Goal: Task Accomplishment & Management: Manage account settings

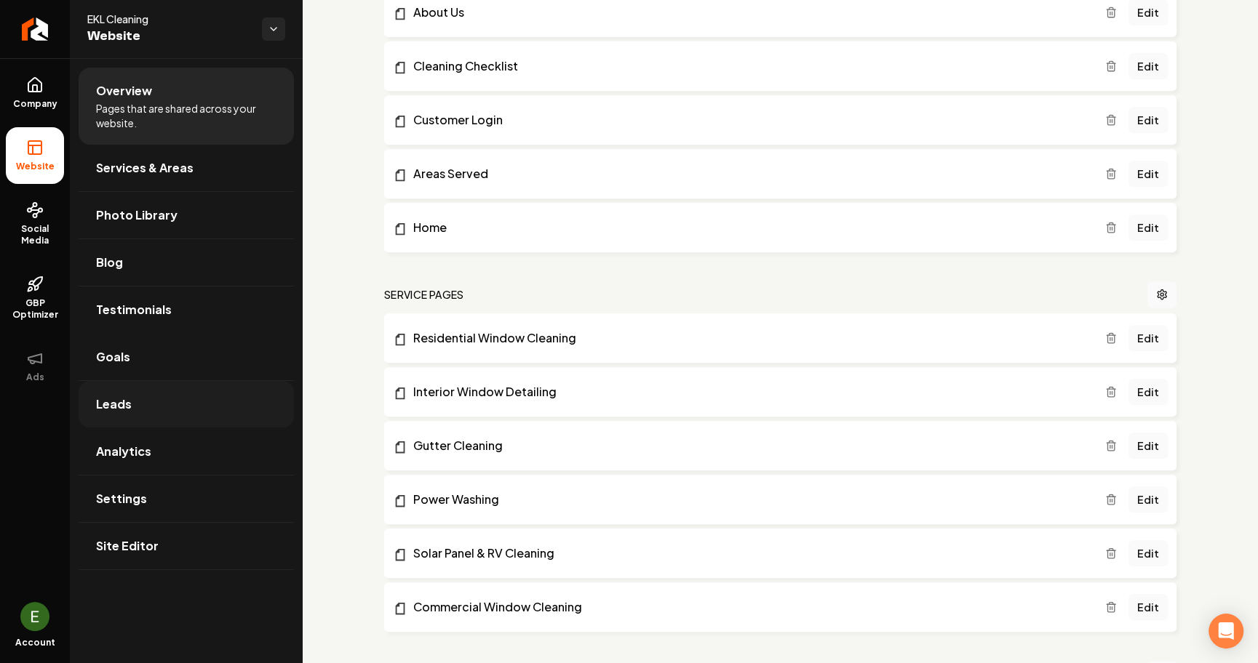
scroll to position [483, 0]
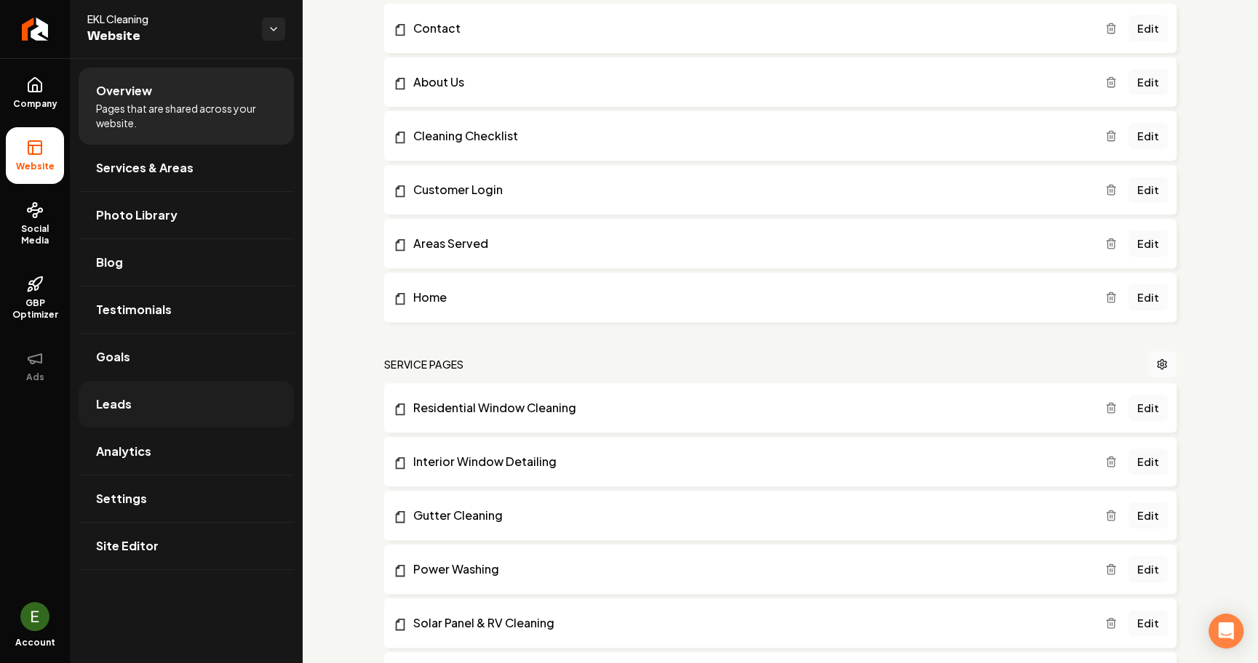
click at [124, 401] on span "Leads" at bounding box center [114, 404] width 36 height 17
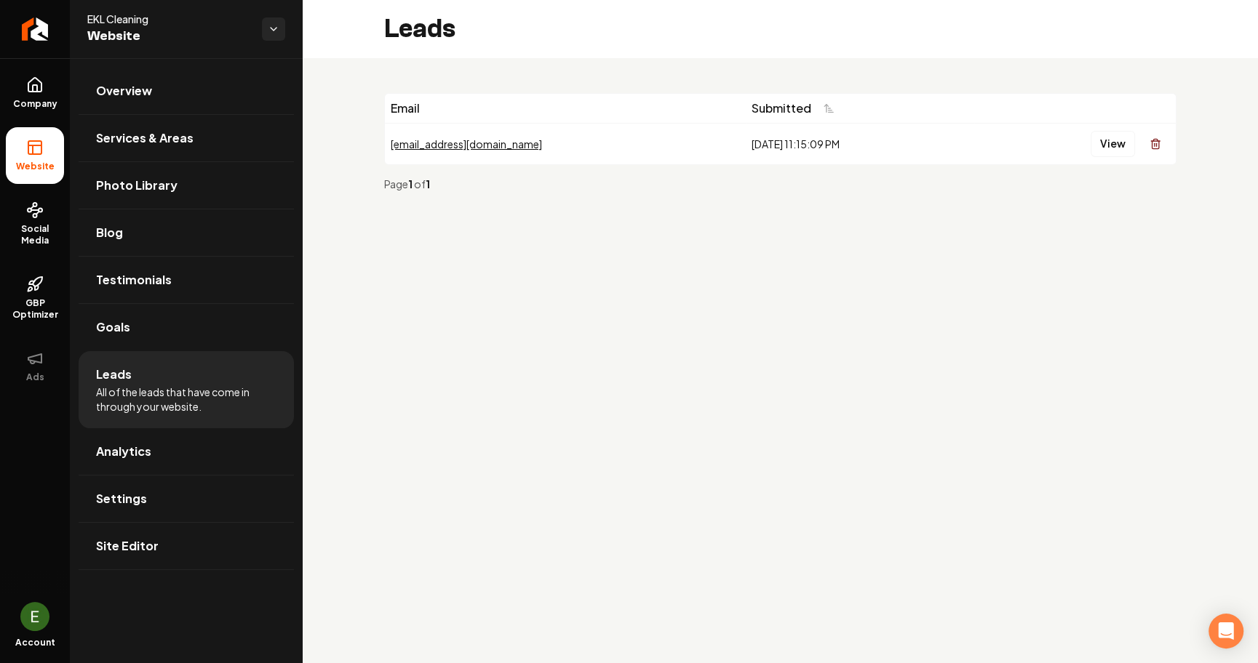
click at [441, 143] on div "[EMAIL_ADDRESS][DOMAIN_NAME]" at bounding box center [565, 144] width 349 height 15
click at [1118, 144] on button "View" at bounding box center [1112, 144] width 44 height 26
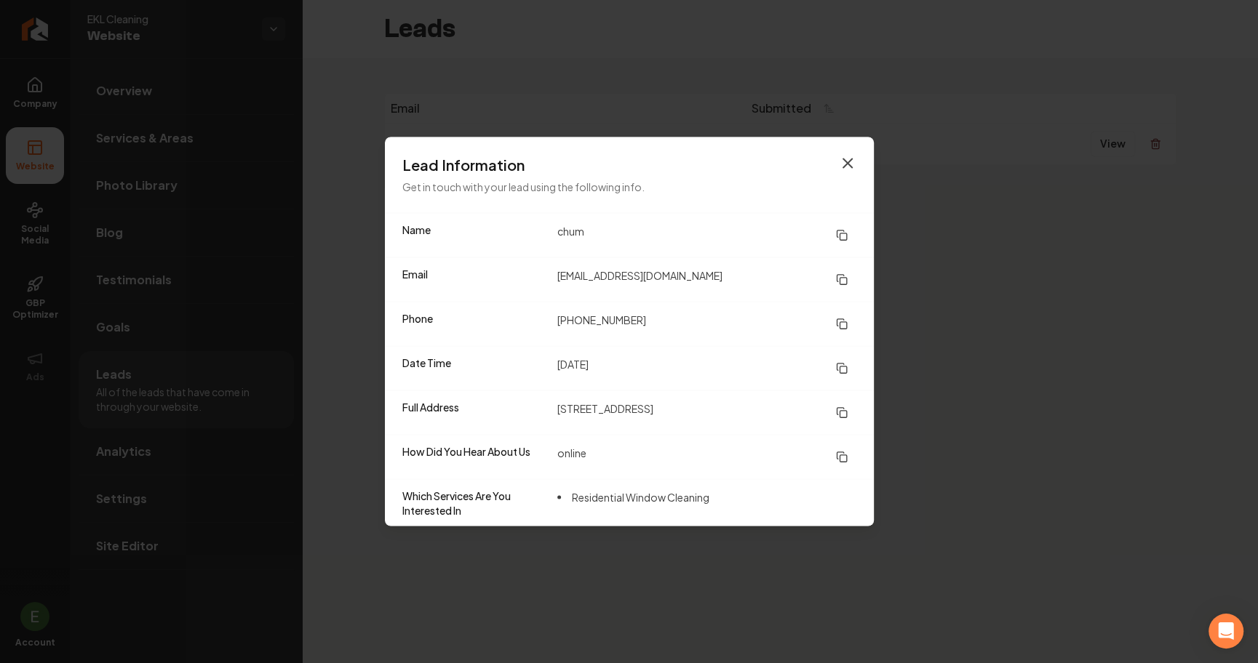
click at [852, 164] on icon "button" at bounding box center [847, 163] width 17 height 17
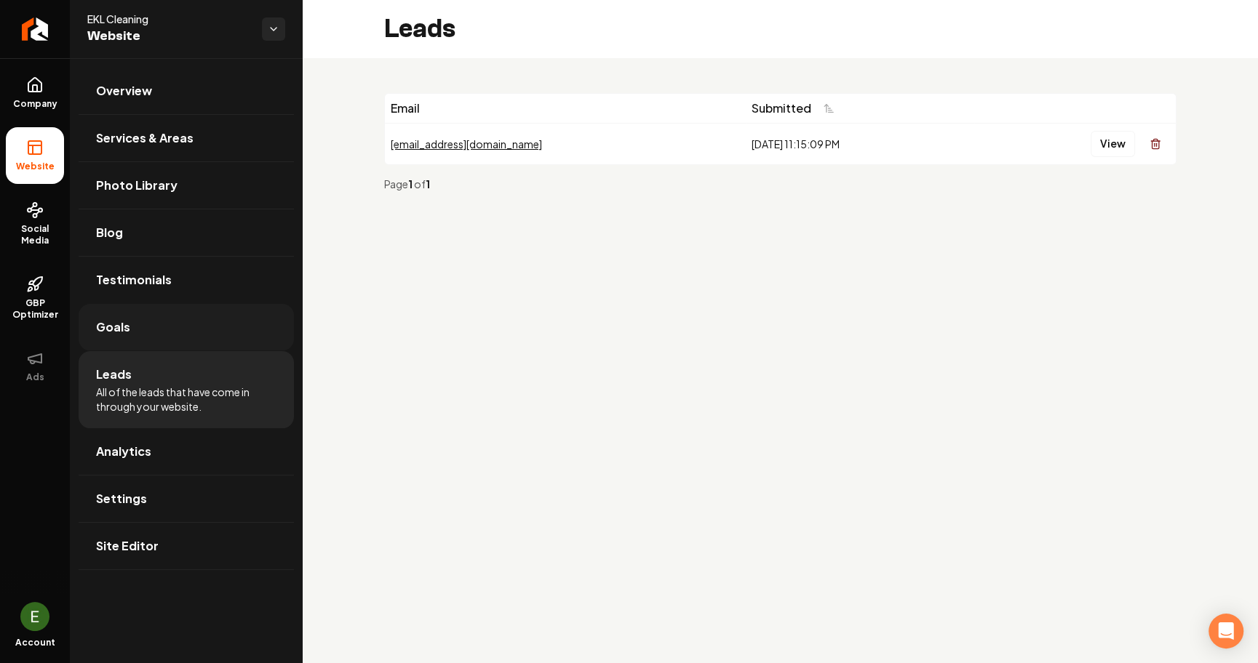
click at [175, 325] on link "Goals" at bounding box center [186, 327] width 215 height 47
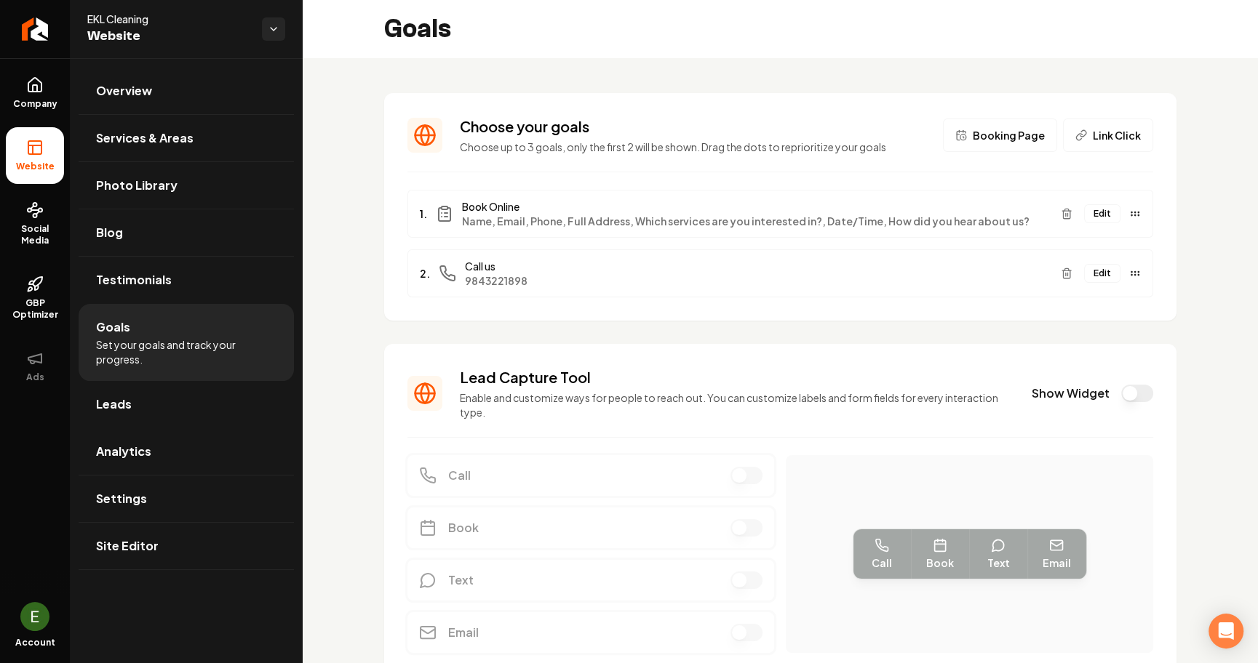
click at [1100, 279] on button "Edit" at bounding box center [1102, 273] width 36 height 19
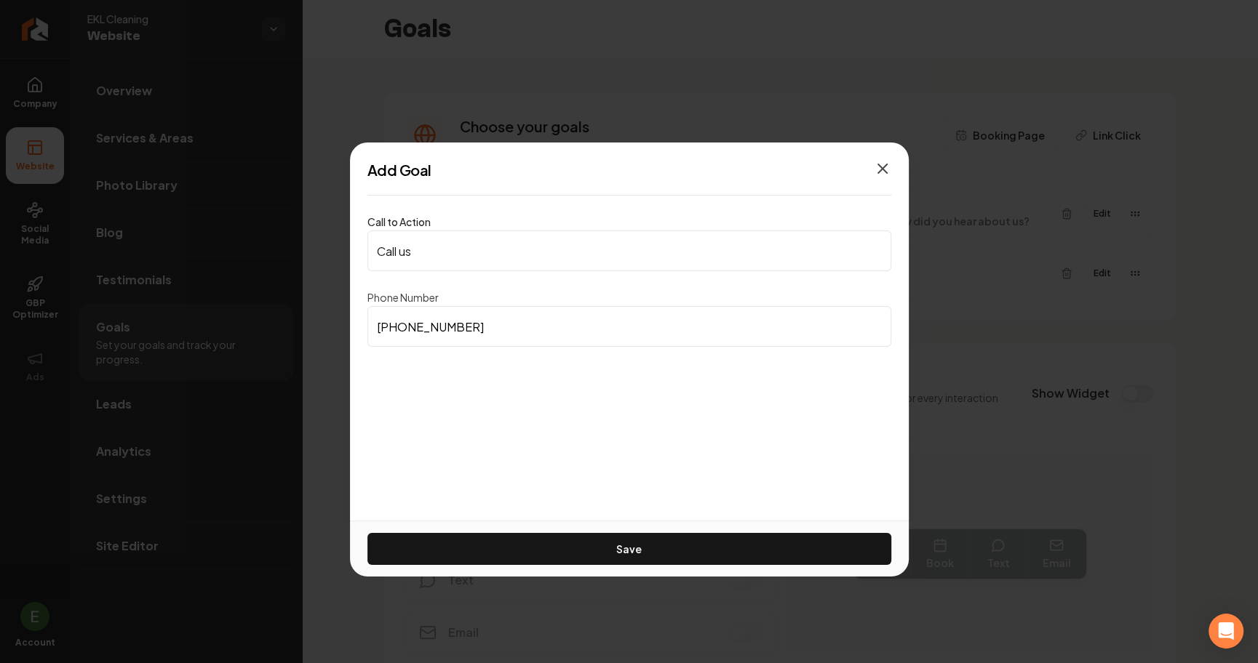
click at [882, 171] on icon "button" at bounding box center [882, 168] width 17 height 17
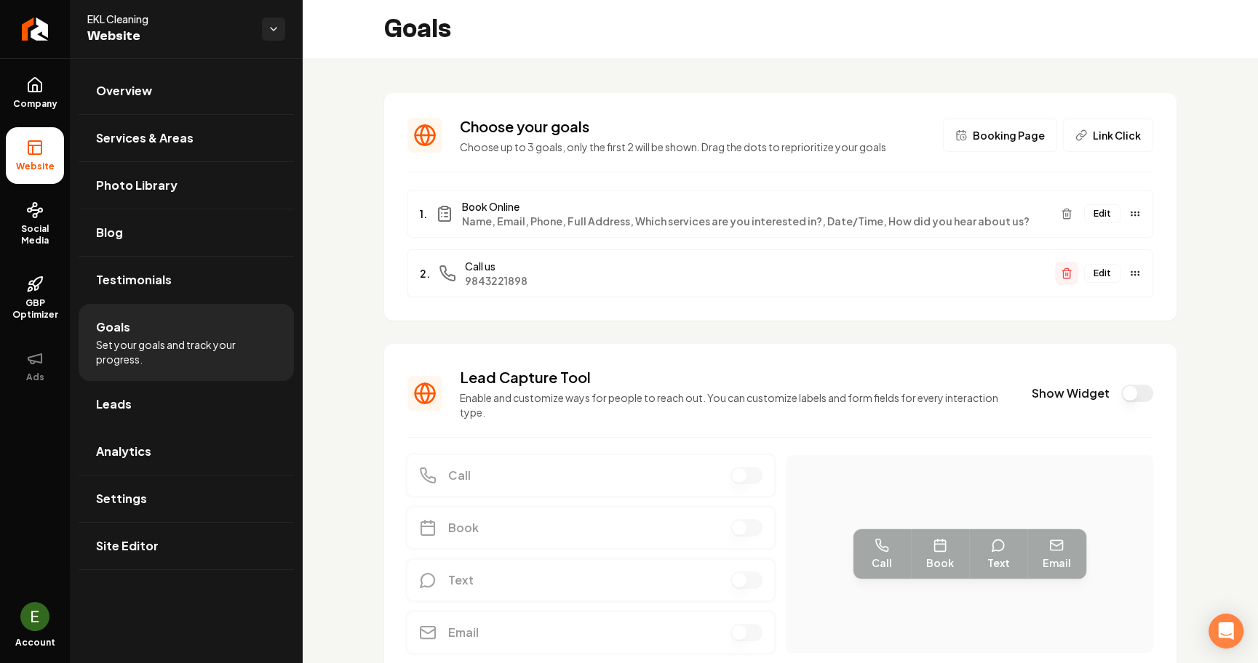
click at [1069, 268] on icon "Main content area" at bounding box center [1066, 274] width 12 height 12
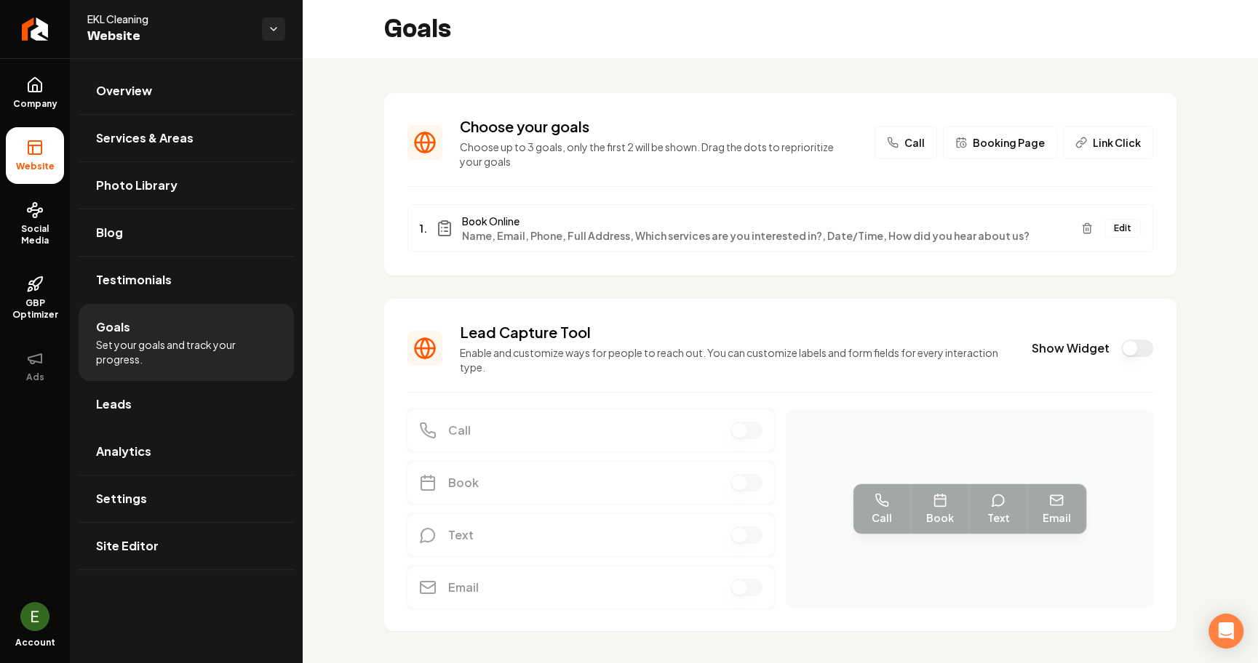
click at [915, 141] on span "Call" at bounding box center [914, 142] width 20 height 15
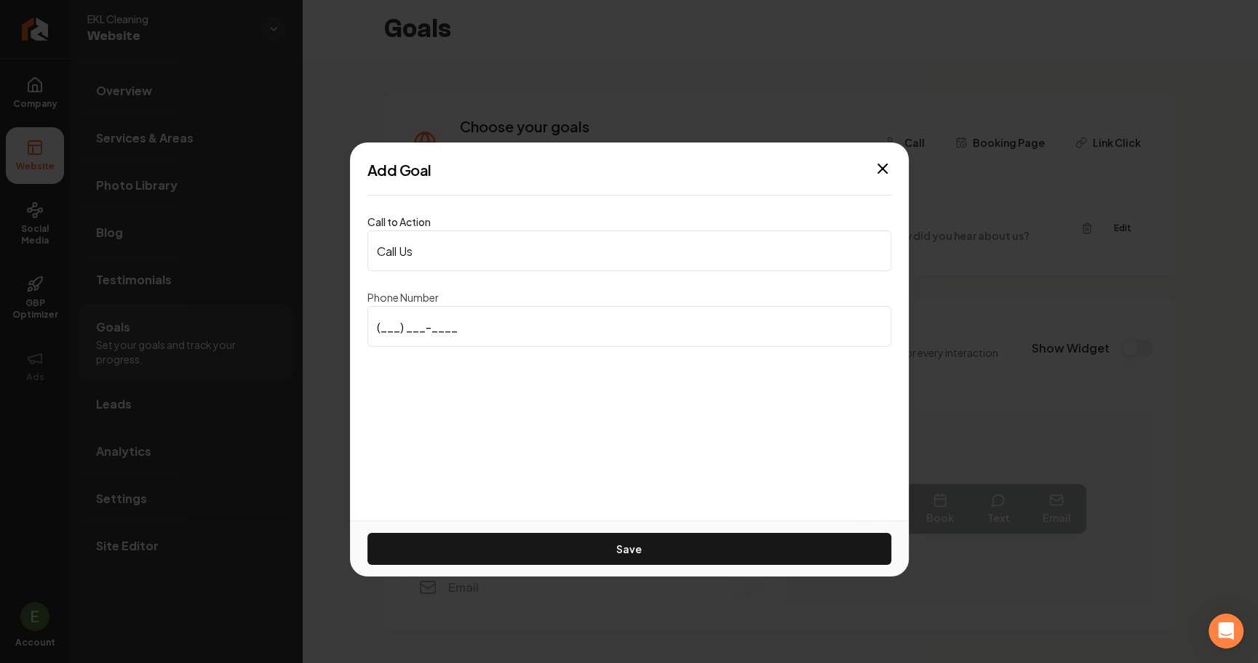
type input "[PHONE_NUMBER]"
click at [501, 336] on input "[PHONE_NUMBER]" at bounding box center [629, 326] width 524 height 41
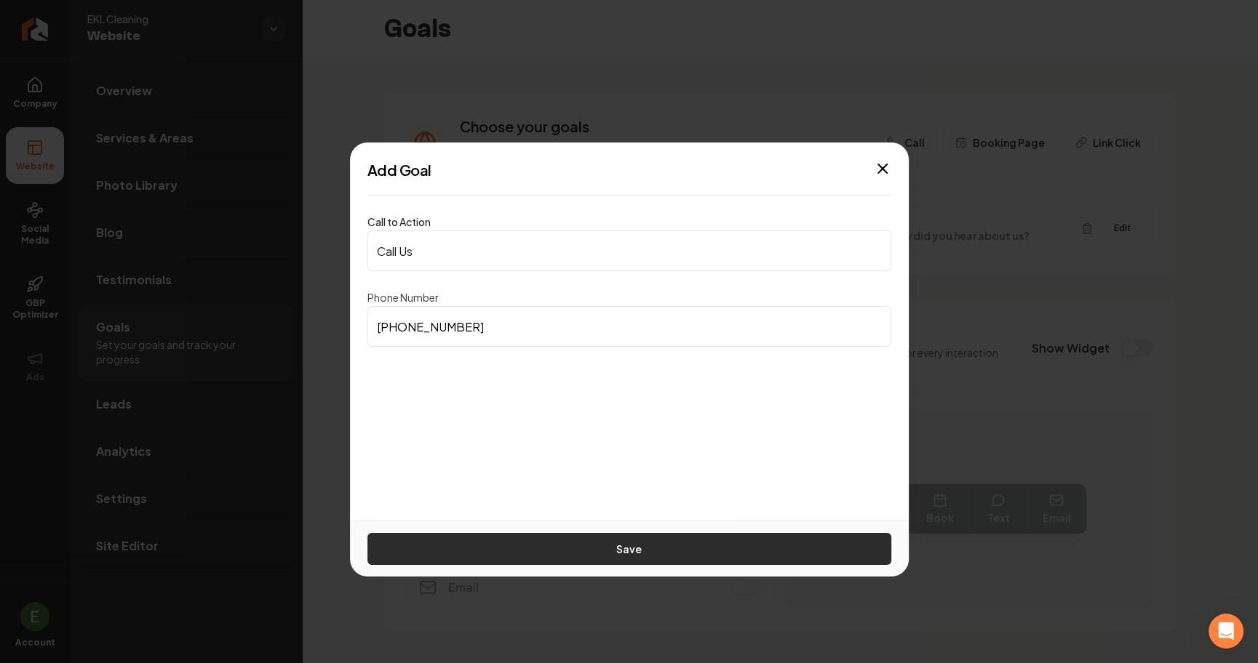
click at [575, 544] on button "Save" at bounding box center [629, 549] width 524 height 32
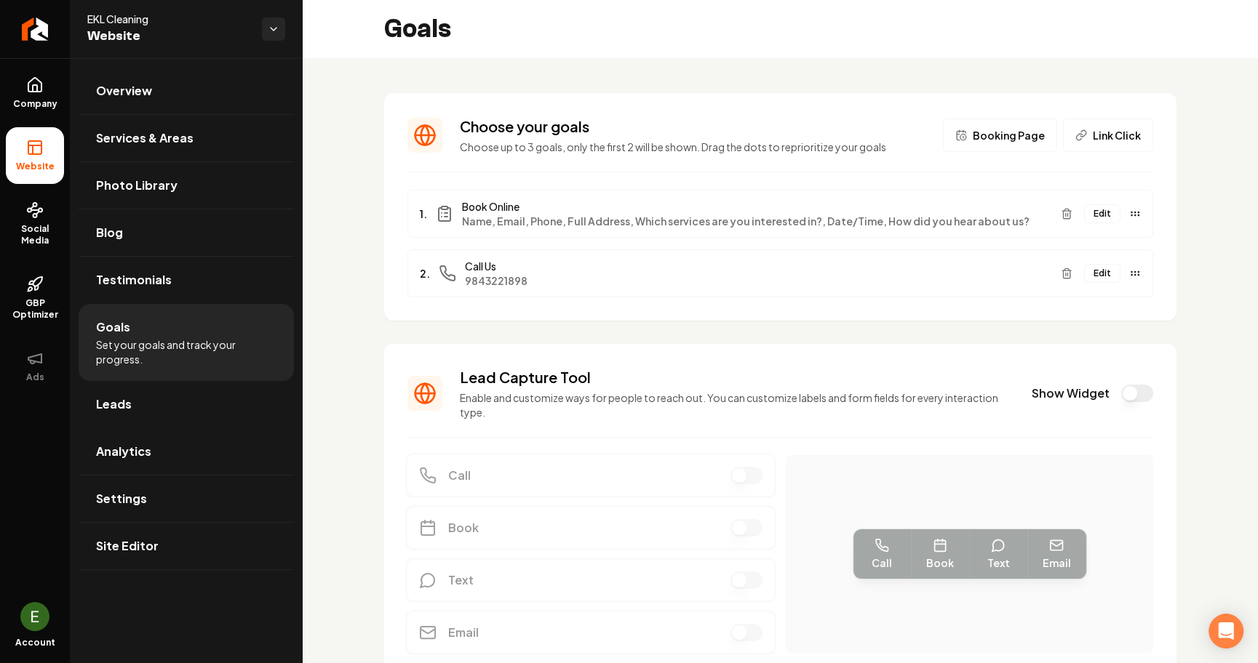
click at [1111, 212] on button "Edit" at bounding box center [1102, 213] width 36 height 19
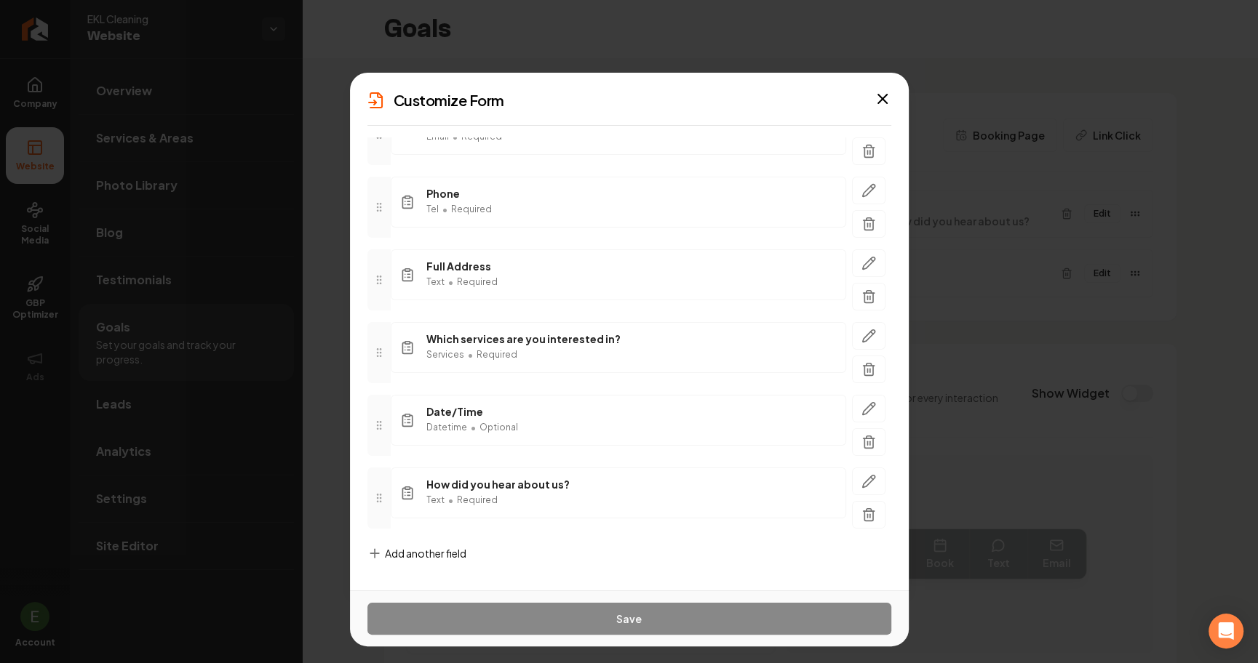
click at [415, 548] on span "Add another field" at bounding box center [425, 553] width 81 height 15
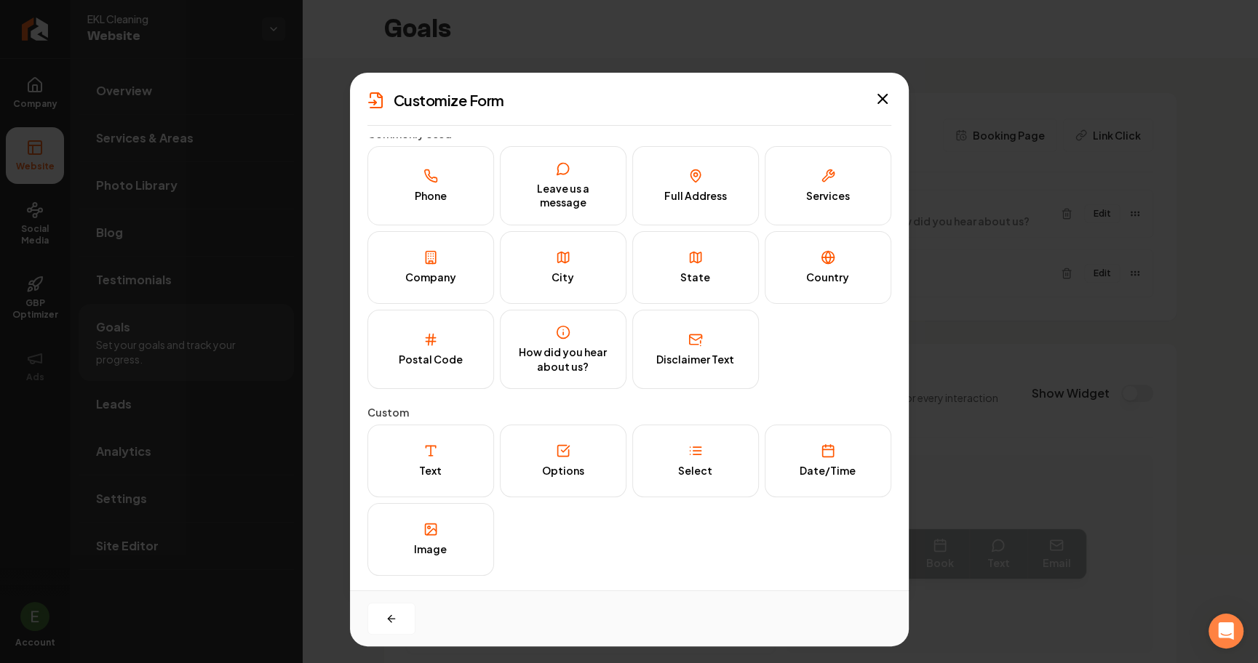
scroll to position [2, 0]
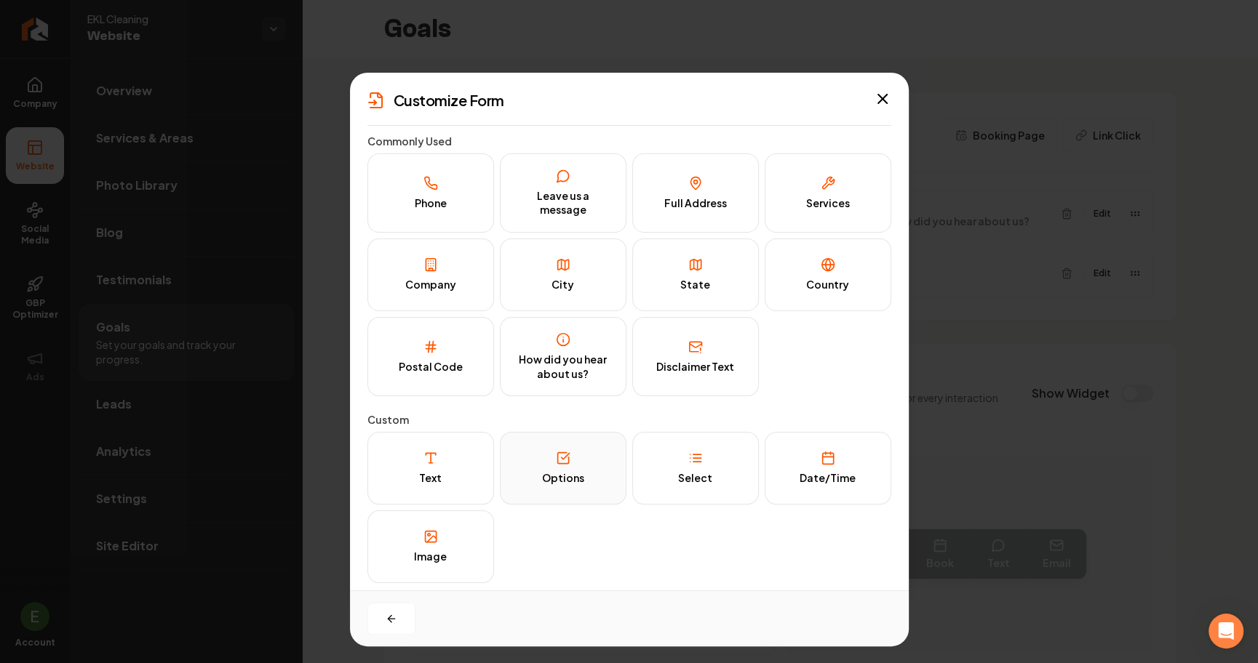
click at [576, 487] on button "Options" at bounding box center [563, 468] width 127 height 73
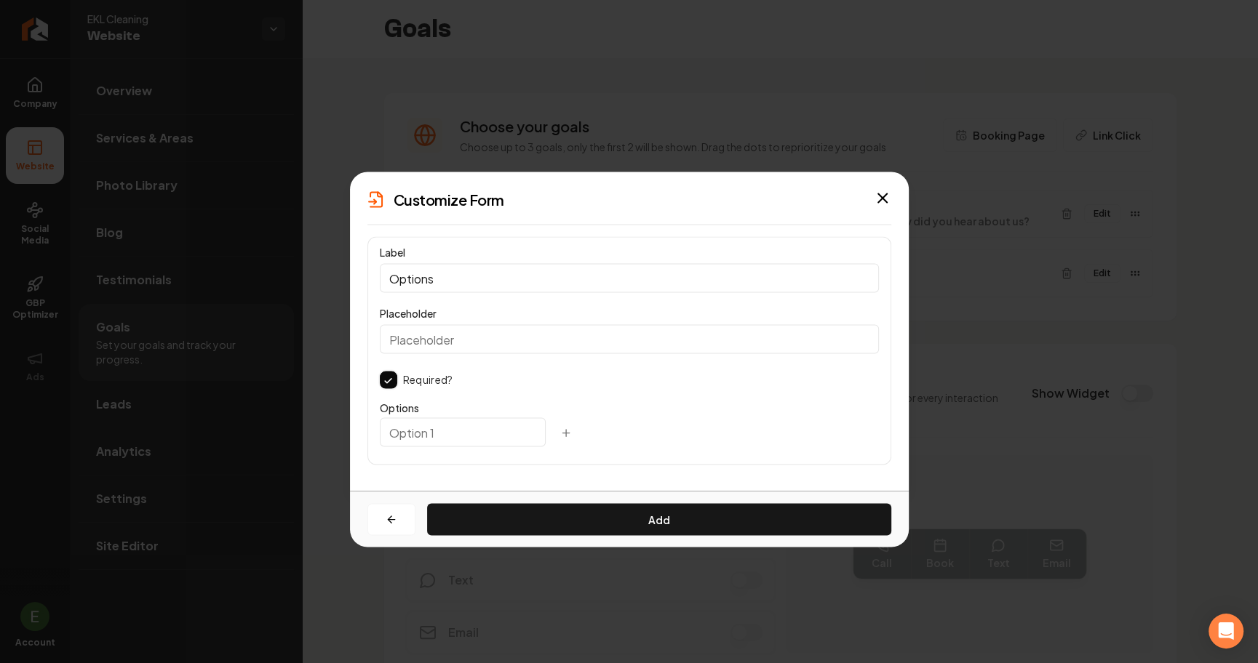
scroll to position [0, 0]
click at [882, 195] on icon "button" at bounding box center [882, 198] width 17 height 17
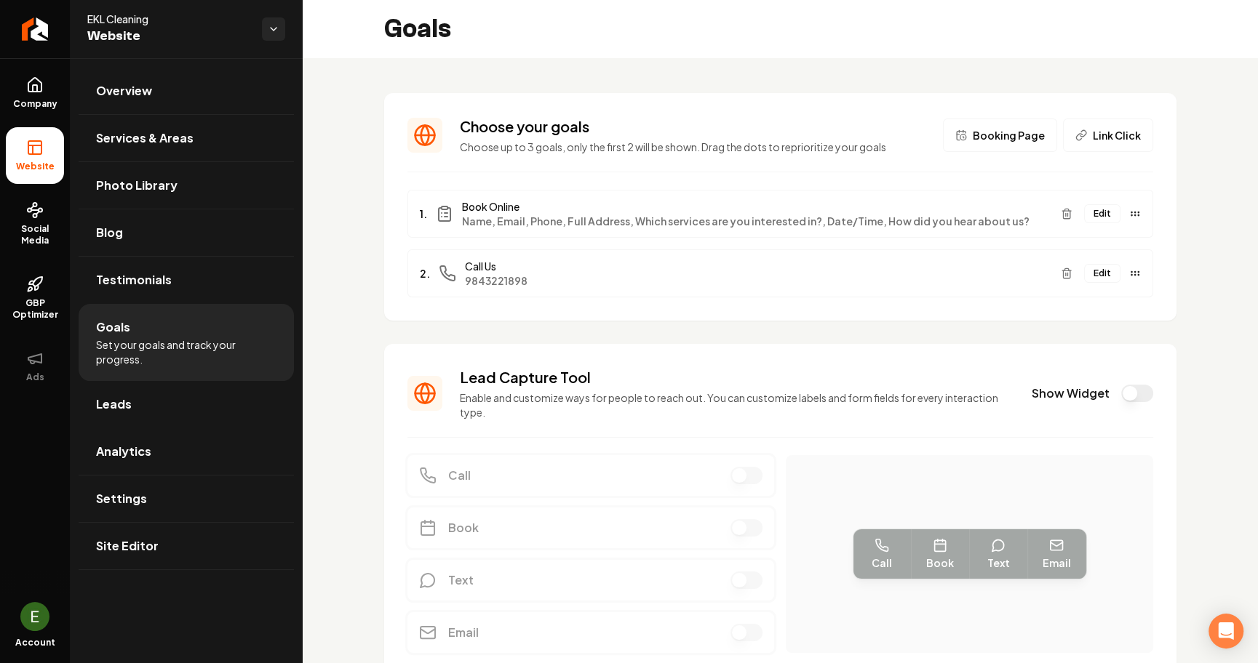
click at [1100, 215] on button "Edit" at bounding box center [1102, 213] width 36 height 19
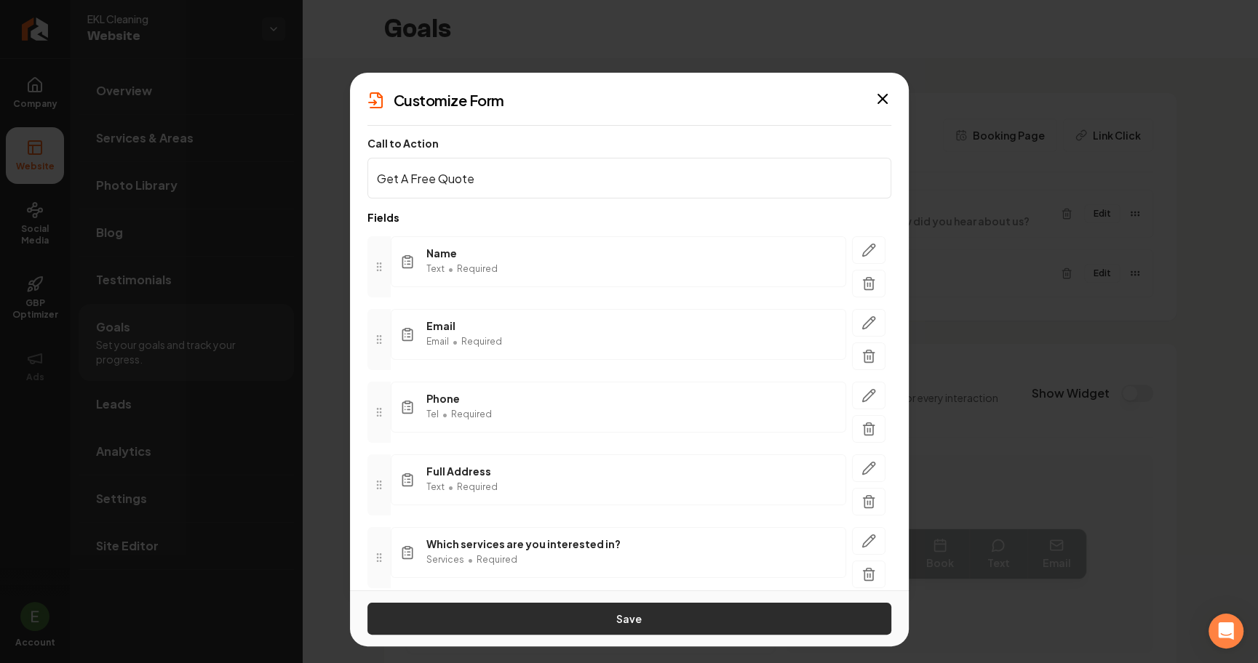
type input "Get A Free Quote"
click at [588, 610] on button "Save" at bounding box center [629, 619] width 524 height 32
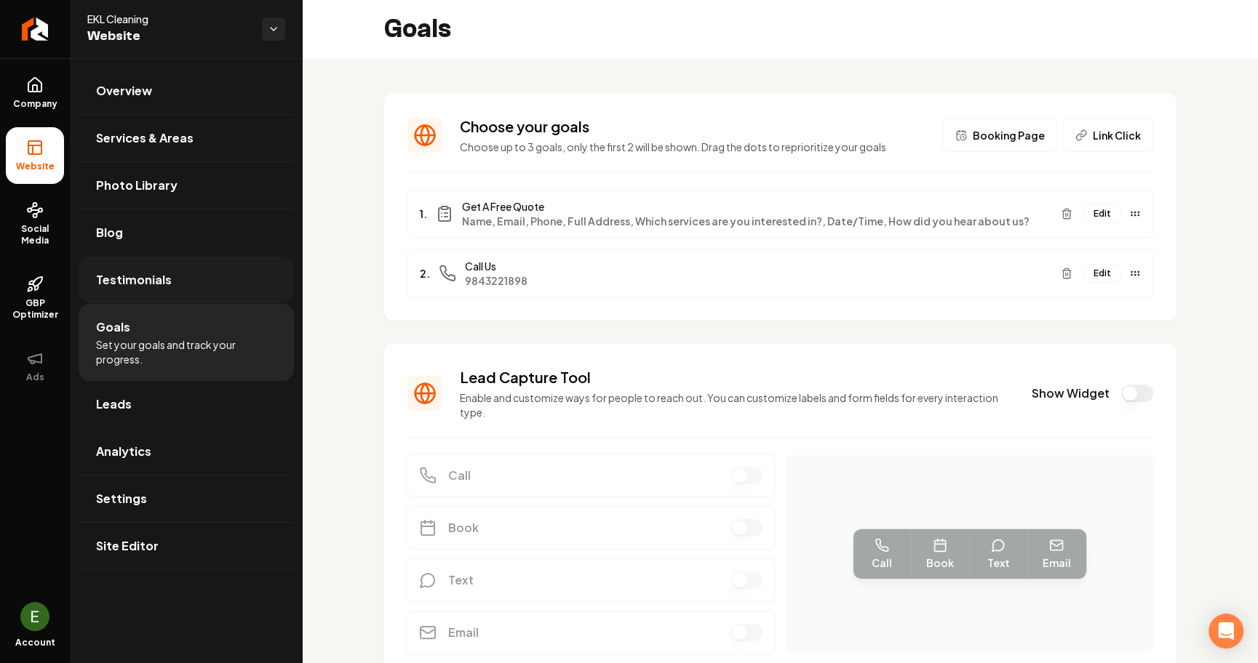
click at [172, 263] on link "Testimonials" at bounding box center [186, 280] width 215 height 47
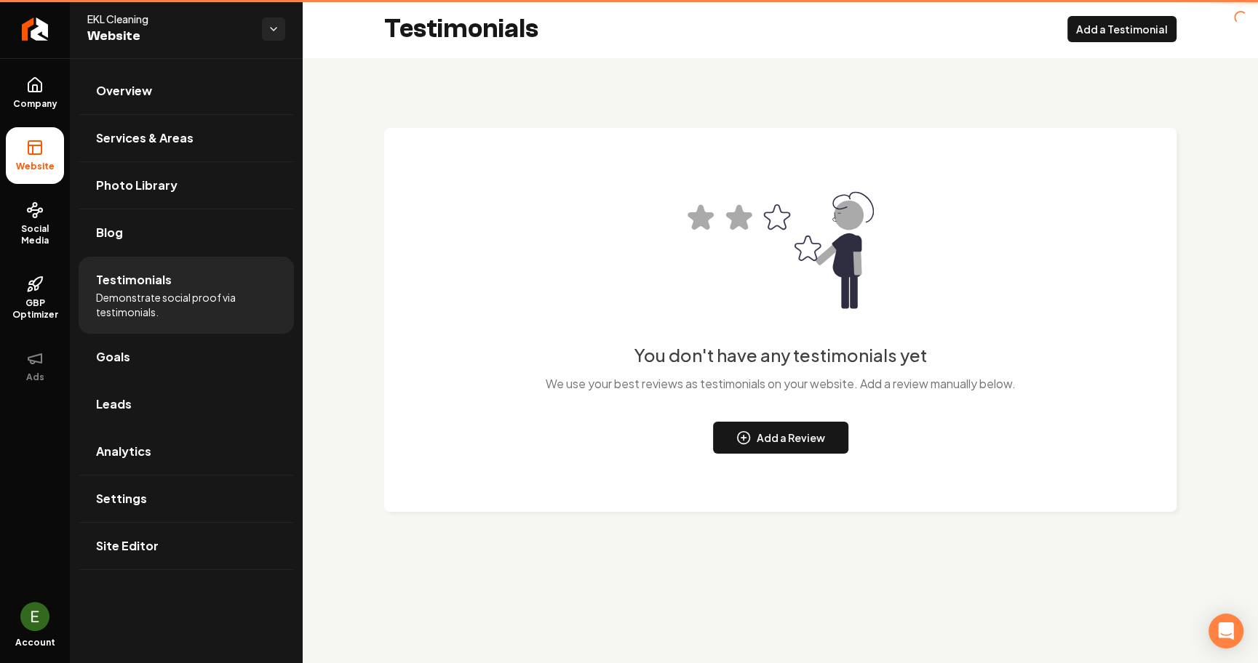
click at [153, 277] on span "Testimonials" at bounding box center [134, 279] width 76 height 17
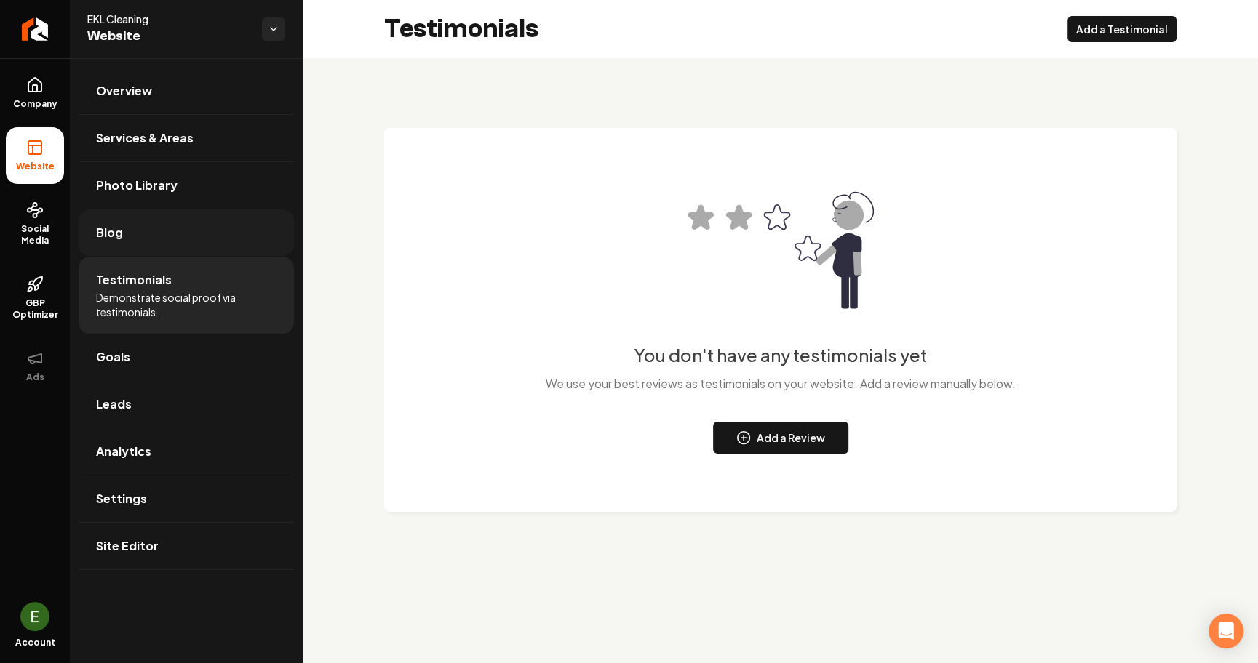
click at [121, 239] on span "Blog" at bounding box center [109, 232] width 27 height 17
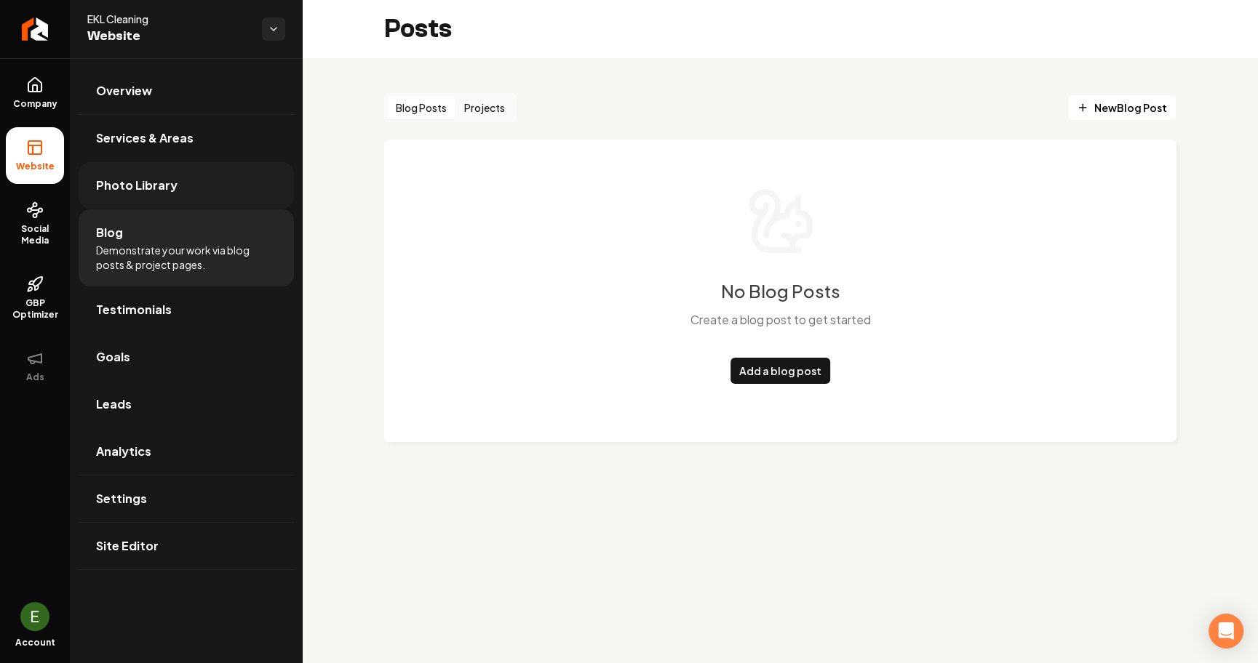
click at [136, 191] on span "Photo Library" at bounding box center [136, 185] width 81 height 17
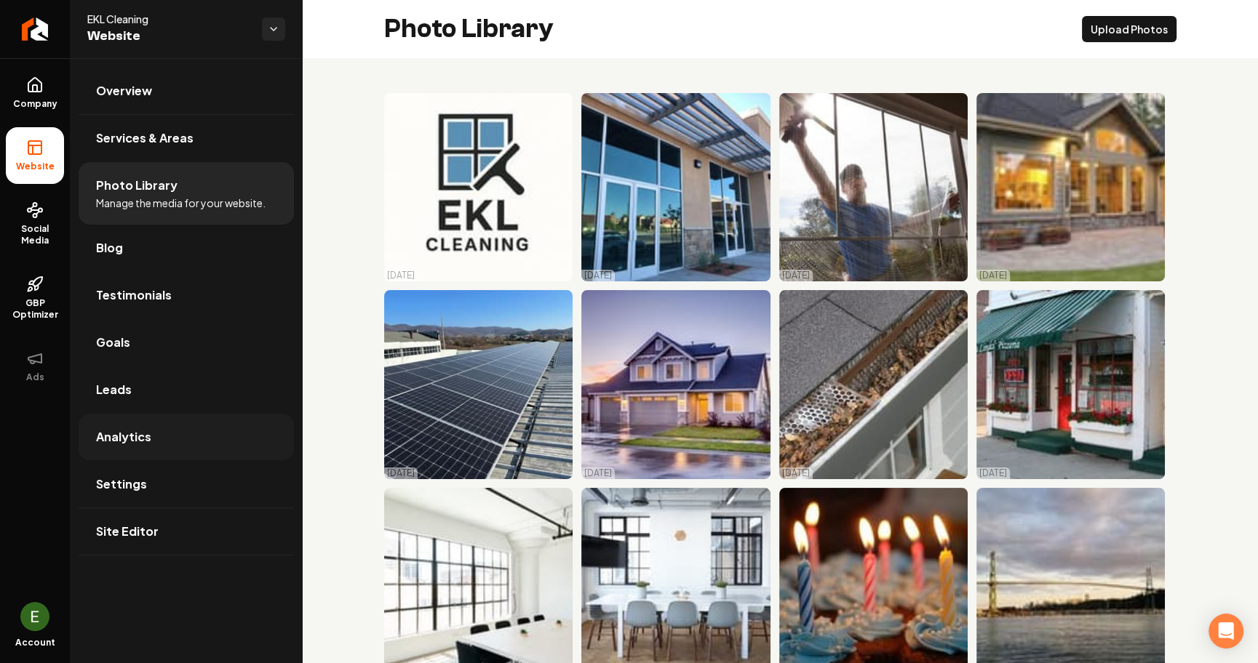
click at [140, 434] on span "Analytics" at bounding box center [123, 436] width 55 height 17
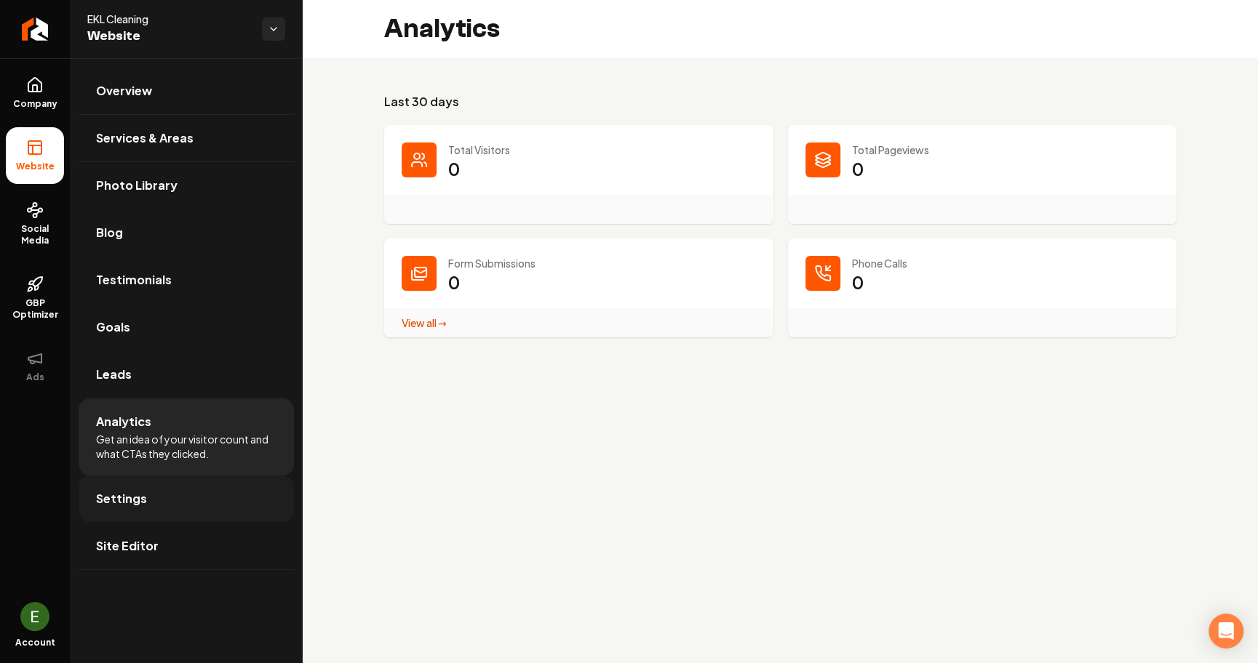
click at [145, 493] on link "Settings" at bounding box center [186, 499] width 215 height 47
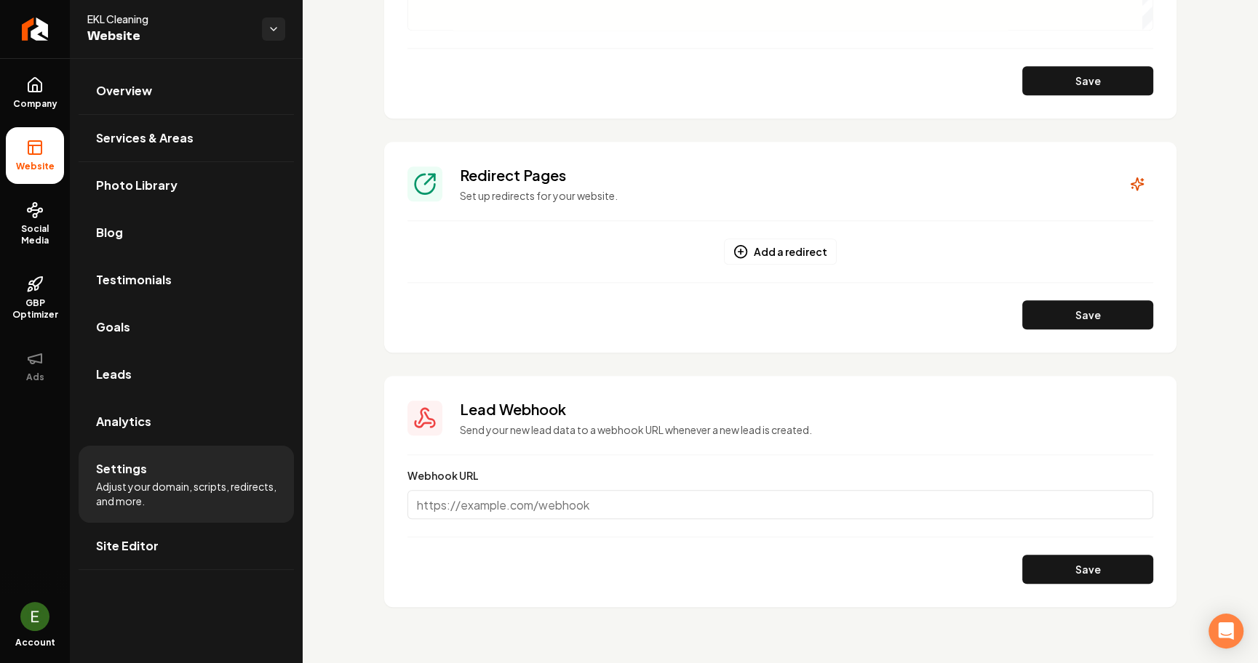
scroll to position [1132, 0]
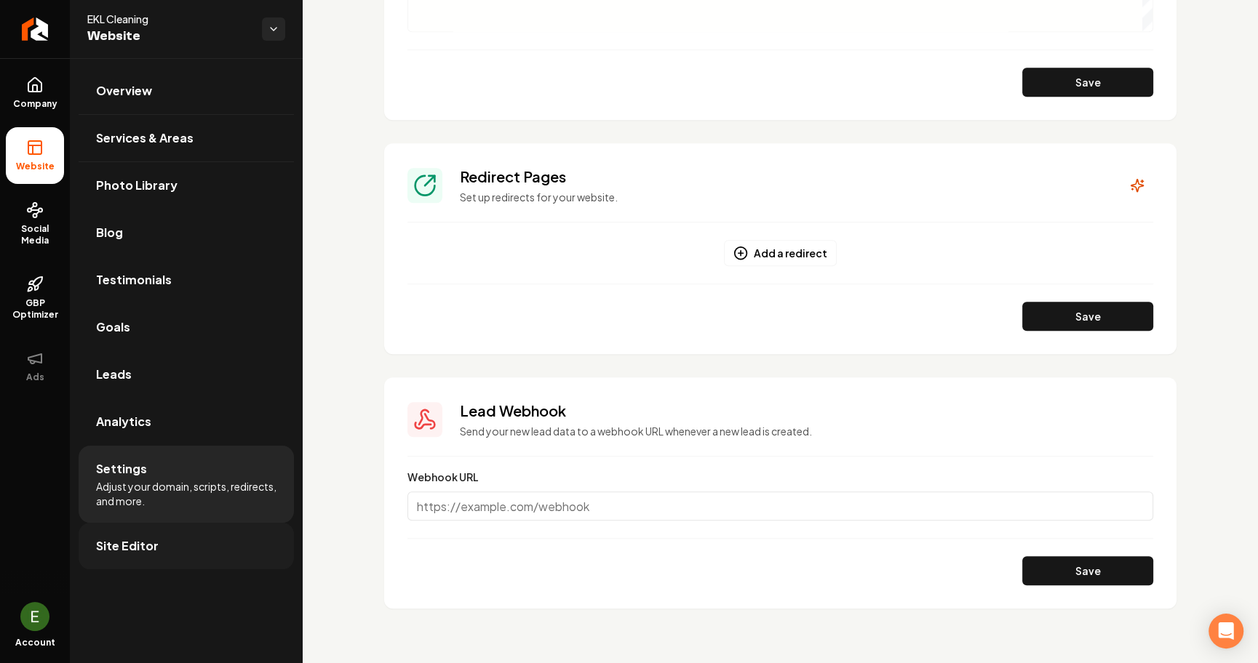
click at [133, 539] on span "Site Editor" at bounding box center [127, 545] width 63 height 17
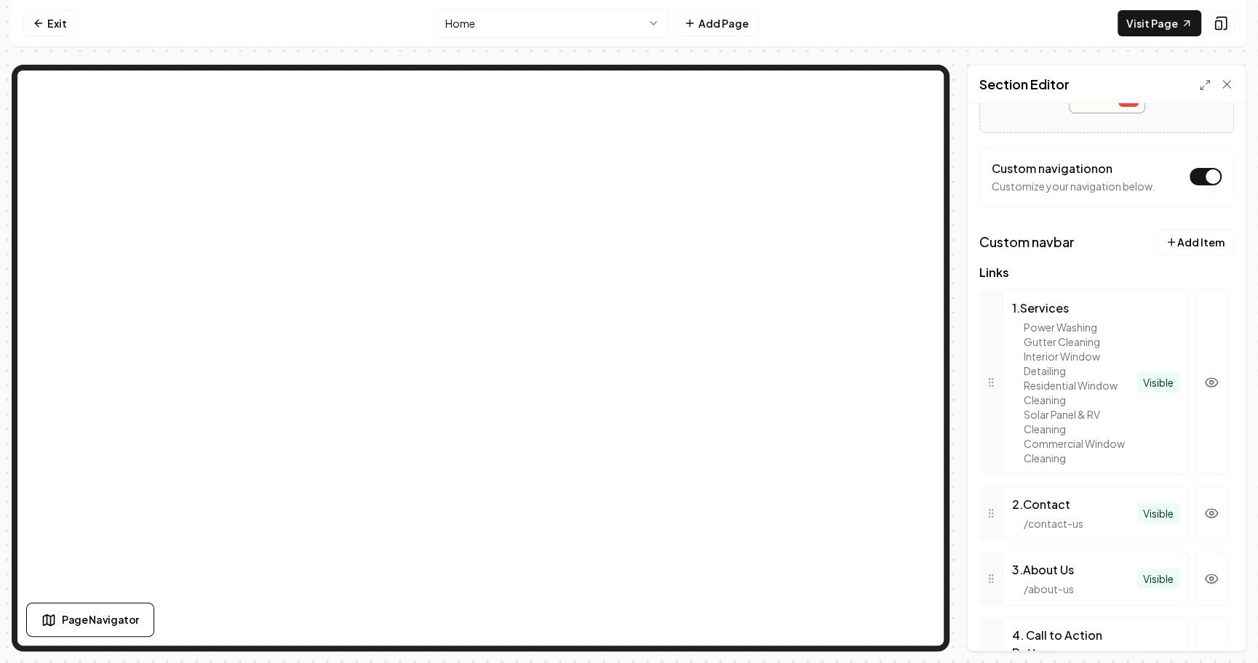
scroll to position [207, 0]
click at [1108, 516] on div "/ contact-us" at bounding box center [1074, 522] width 125 height 15
click at [1214, 508] on icon "button" at bounding box center [1211, 512] width 12 height 9
click at [1220, 616] on button "Save" at bounding box center [1212, 626] width 43 height 26
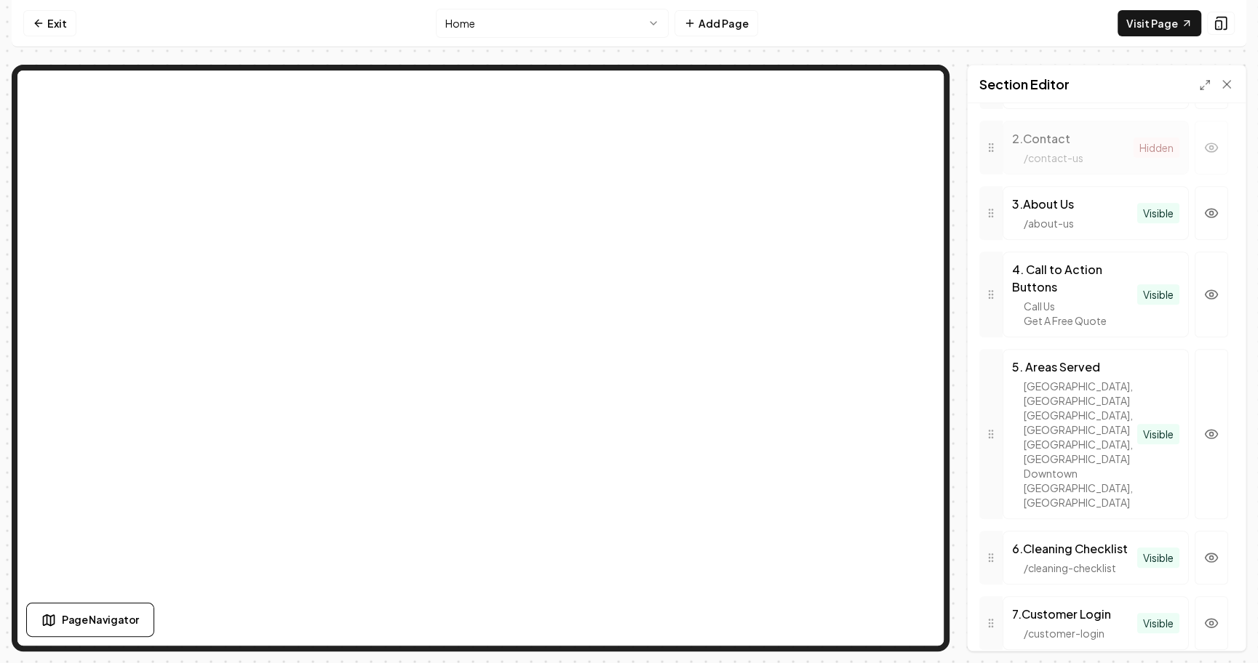
scroll to position [572, 0]
click at [1212, 621] on circle "button" at bounding box center [1212, 623] width 4 height 4
click at [1047, 626] on div "/ customer-login" at bounding box center [1074, 633] width 125 height 15
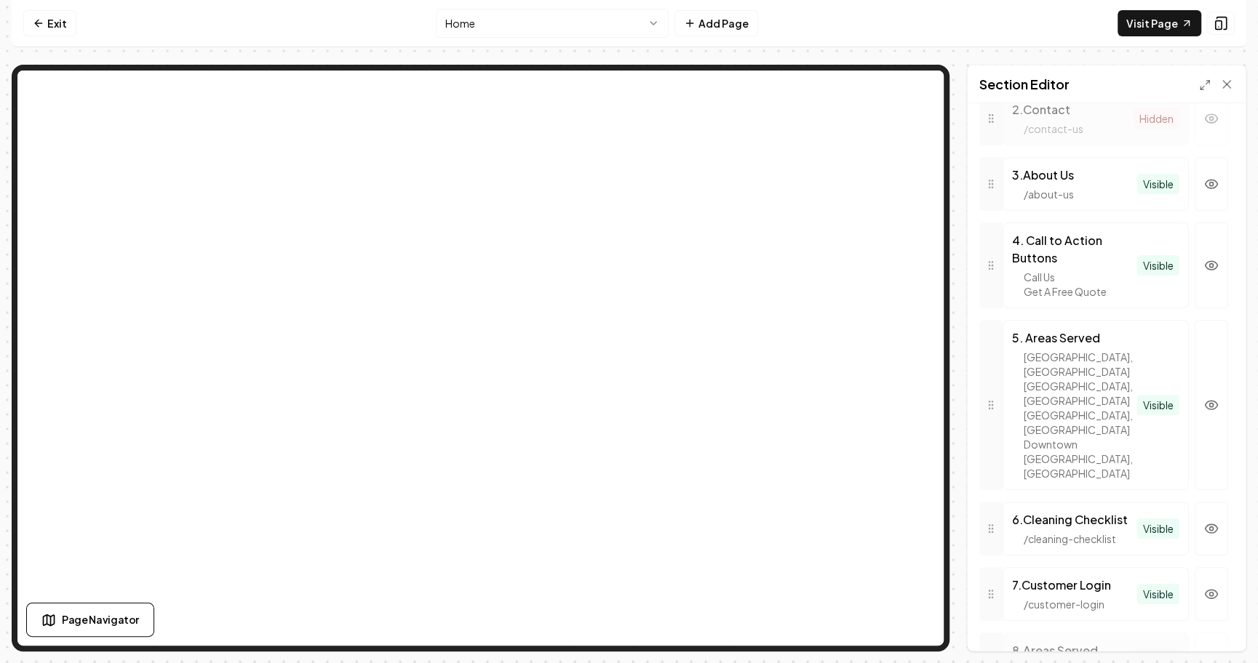
scroll to position [635, 0]
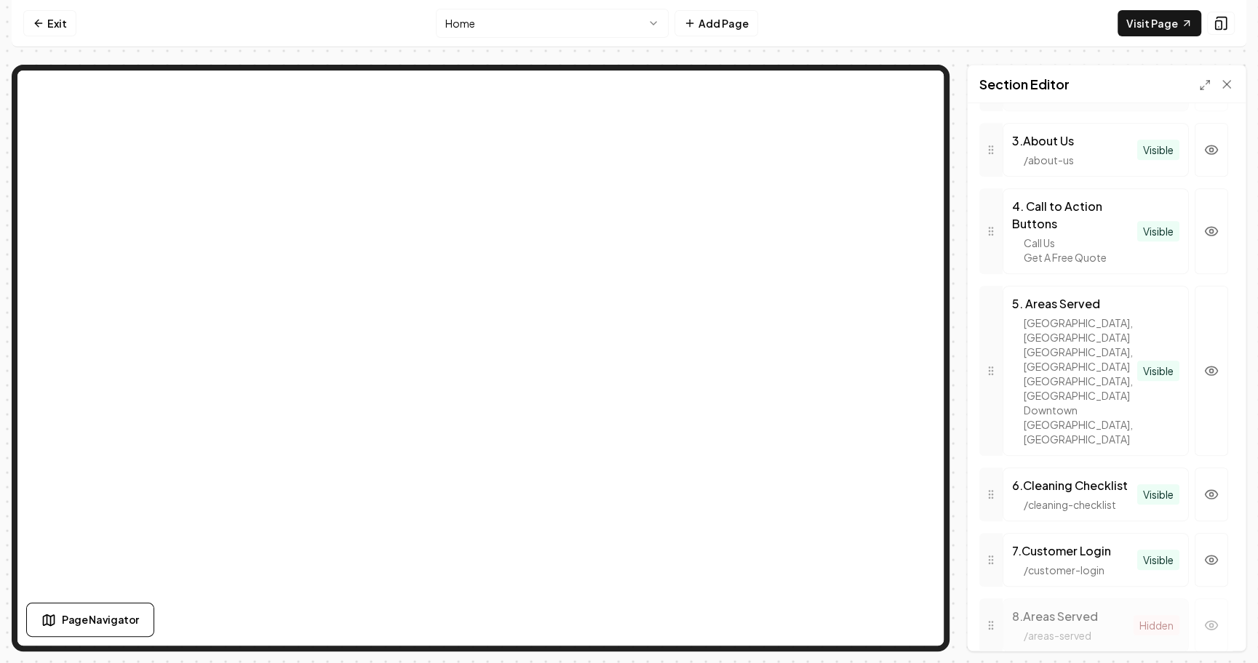
click at [1065, 543] on div "7 . Customer Login" at bounding box center [1074, 551] width 125 height 17
click at [1213, 559] on circle "button" at bounding box center [1212, 561] width 4 height 4
click at [1205, 622] on button "Save" at bounding box center [1212, 626] width 43 height 26
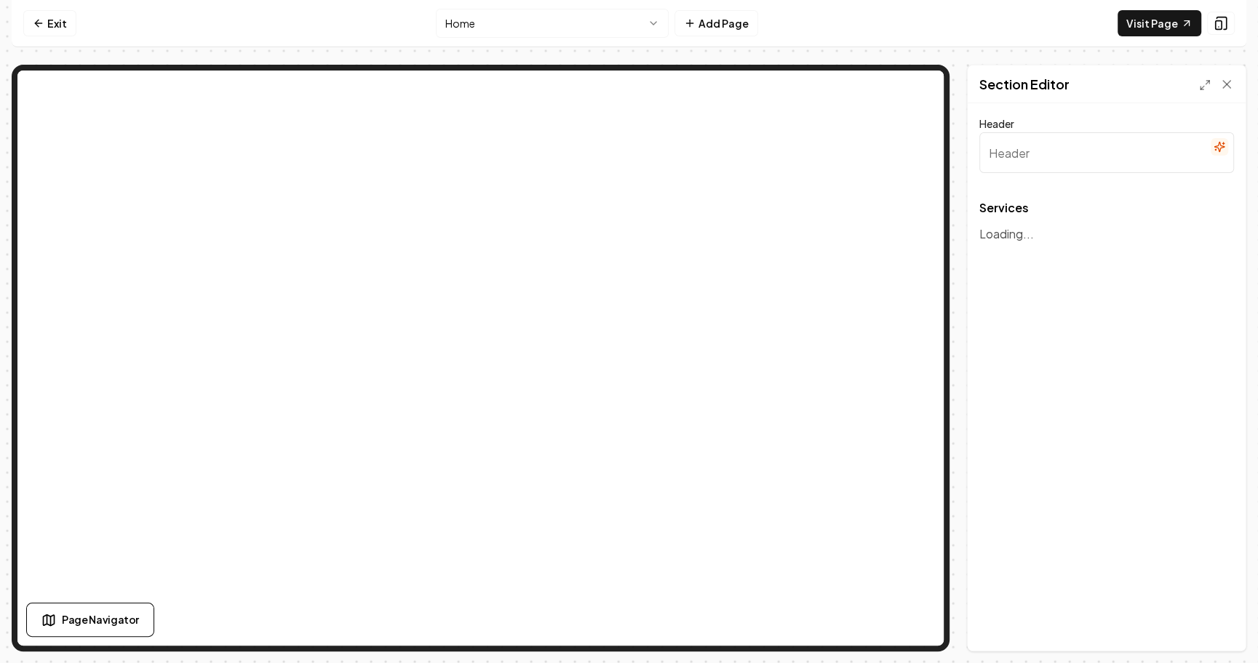
type input "Our Expert Cleaning Services"
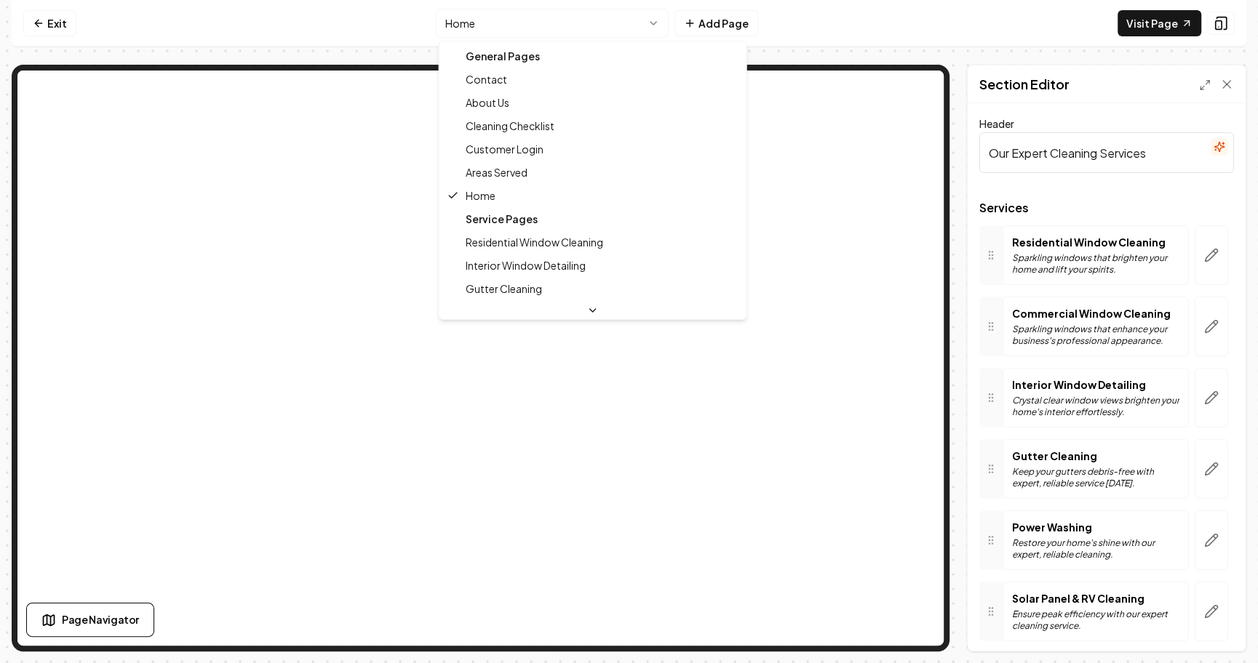
click at [545, 30] on html "Computer Required This feature is only available on a computer. Please switch t…" at bounding box center [629, 331] width 1258 height 663
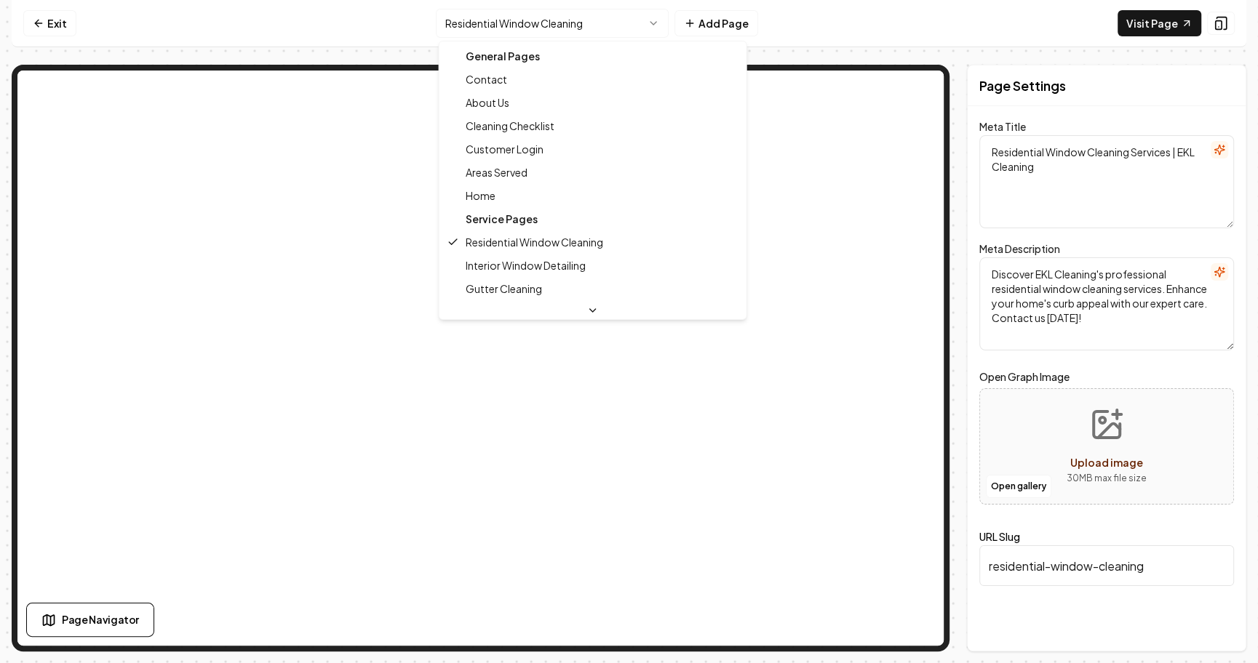
click at [618, 24] on html "Computer Required This feature is only available on a computer. Please switch t…" at bounding box center [629, 331] width 1258 height 663
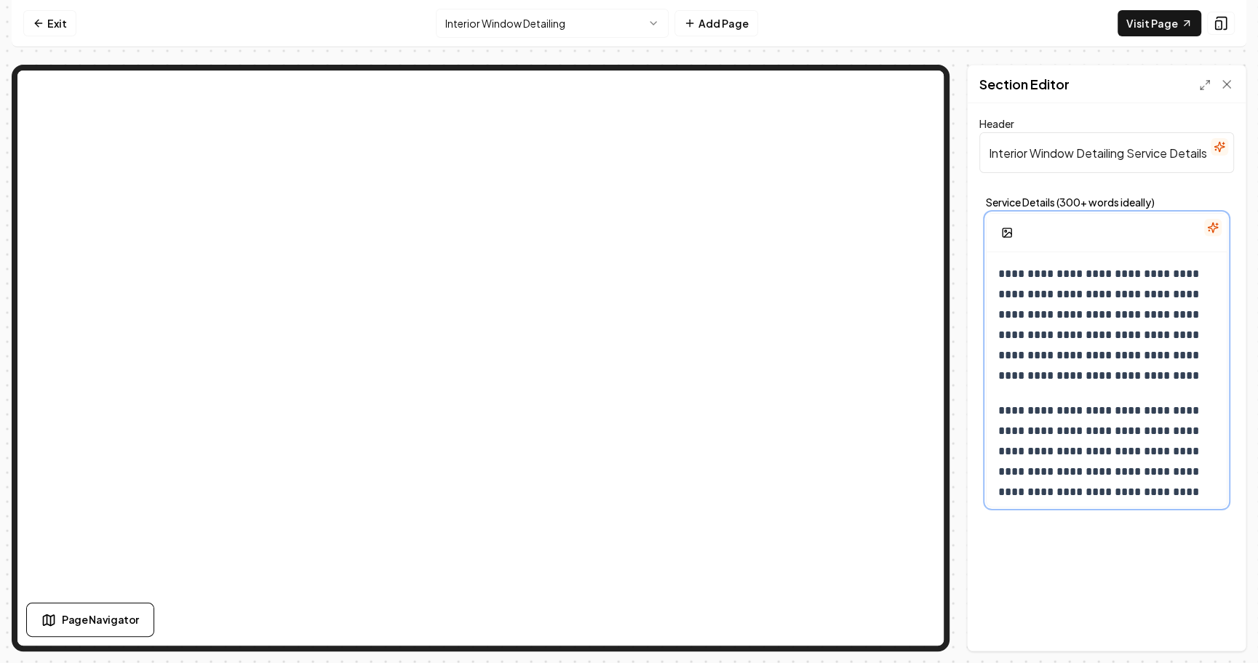
click at [1050, 435] on p "**********" at bounding box center [1107, 492] width 218 height 183
click at [1044, 430] on p "**********" at bounding box center [1107, 492] width 218 height 183
click at [1130, 448] on p "**********" at bounding box center [1107, 492] width 218 height 183
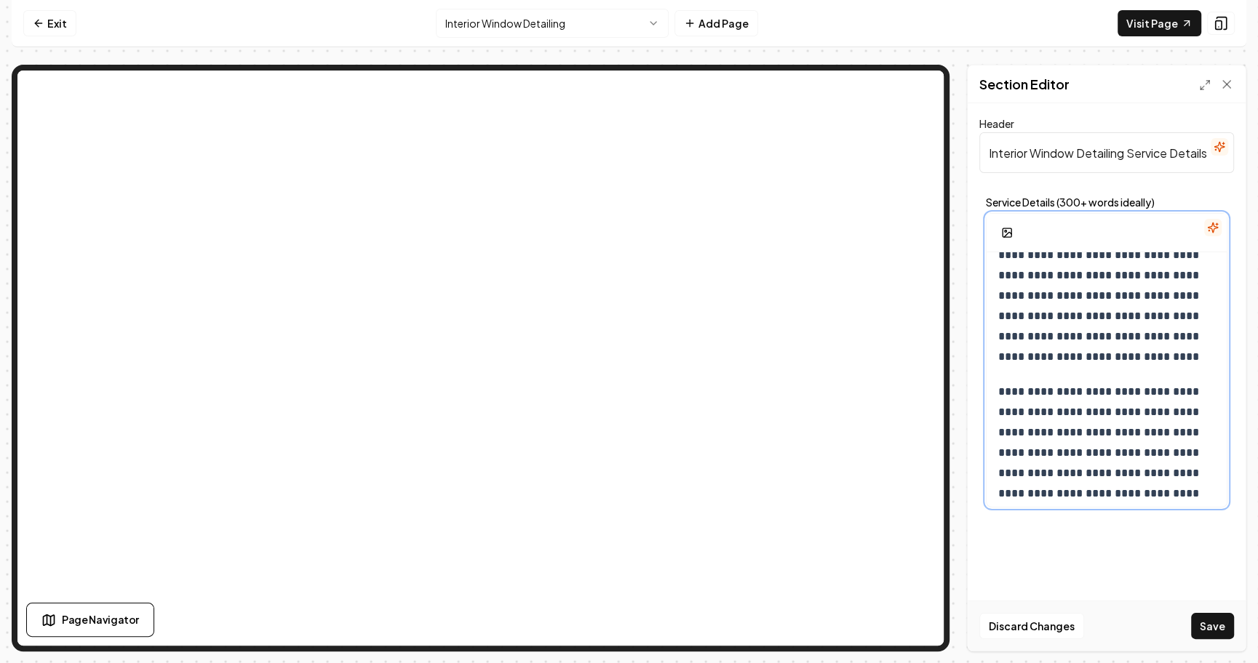
scroll to position [31, 0]
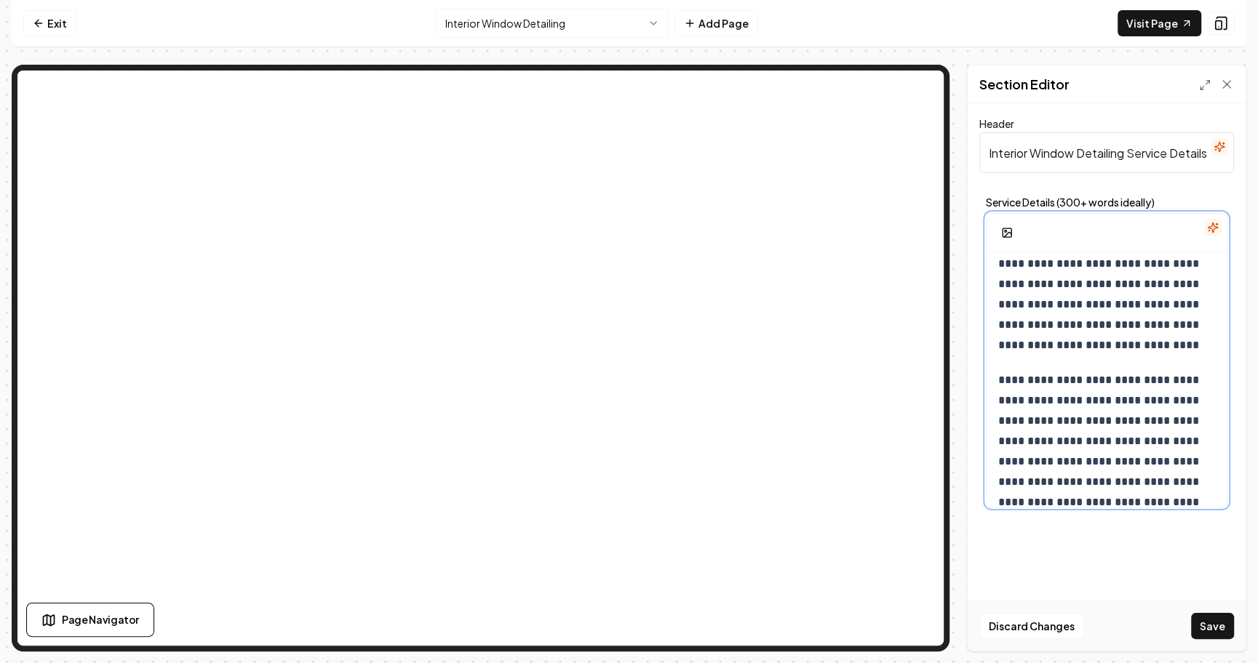
click at [1171, 441] on p "**********" at bounding box center [1107, 461] width 218 height 183
click at [1173, 400] on p "**********" at bounding box center [1107, 461] width 218 height 183
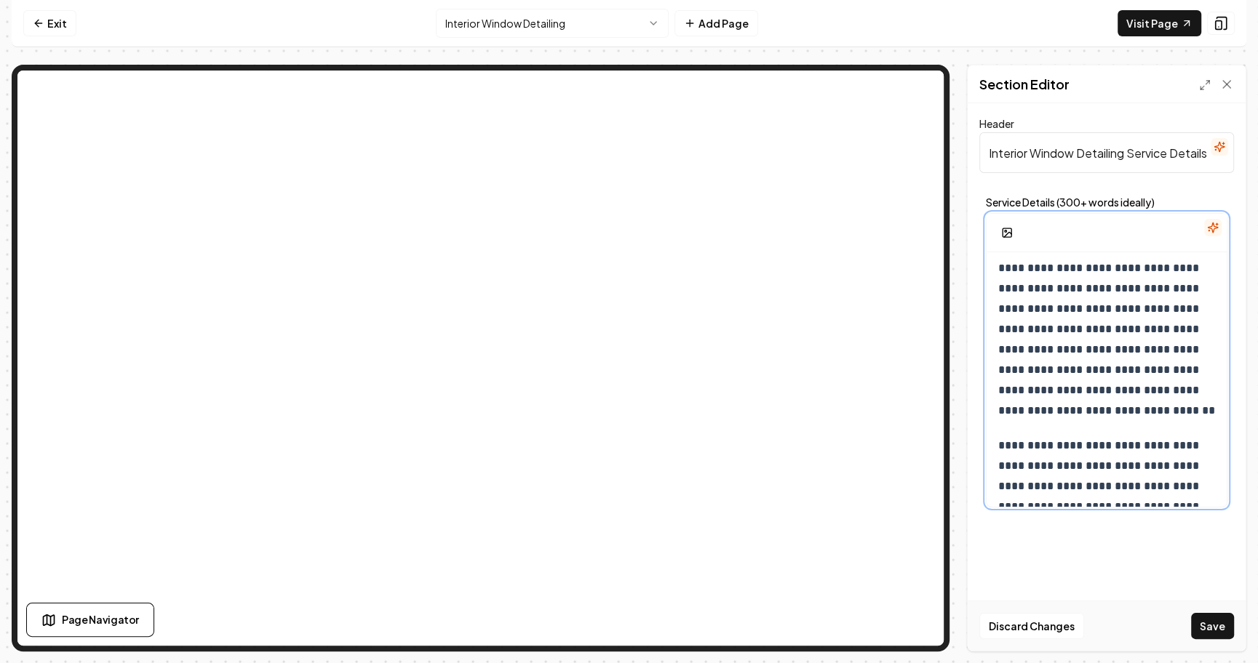
scroll to position [600, 0]
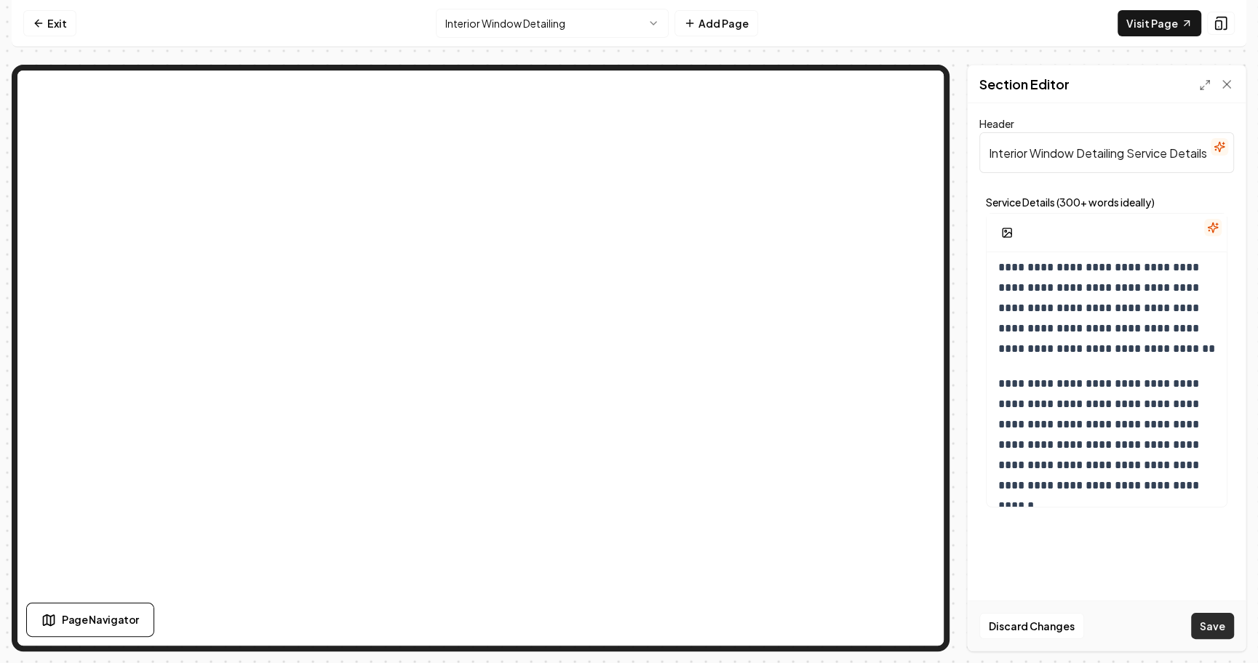
click at [1212, 623] on button "Save" at bounding box center [1212, 626] width 43 height 26
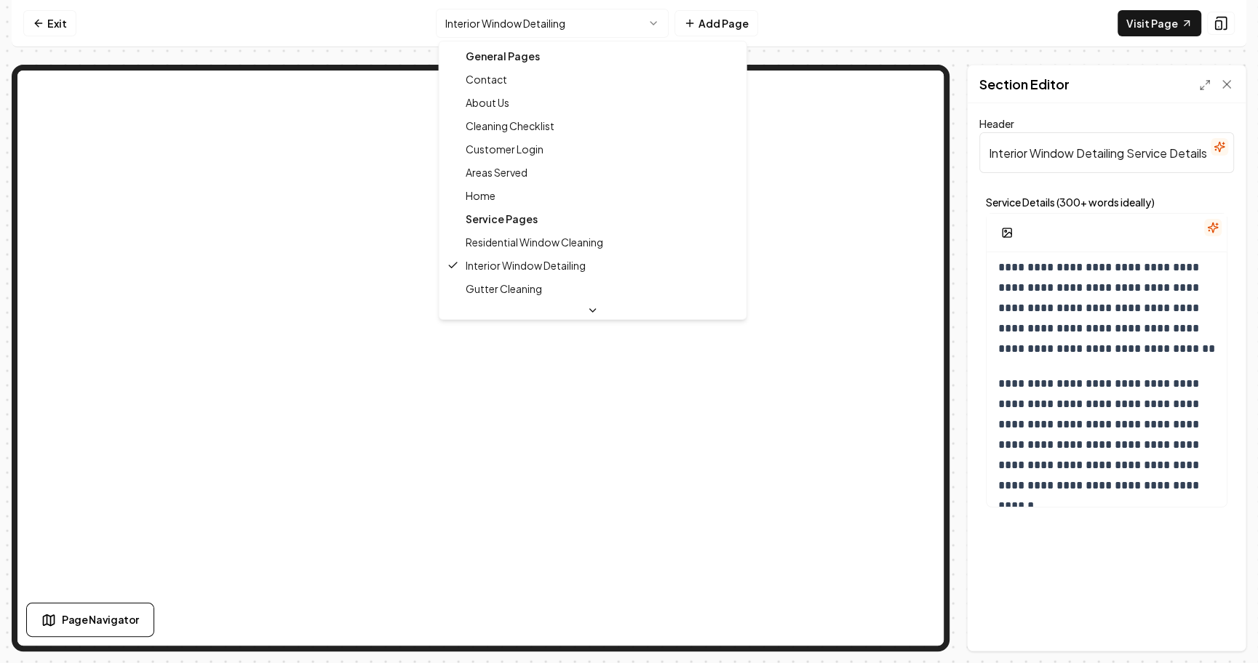
click at [521, 33] on html "**********" at bounding box center [629, 331] width 1258 height 663
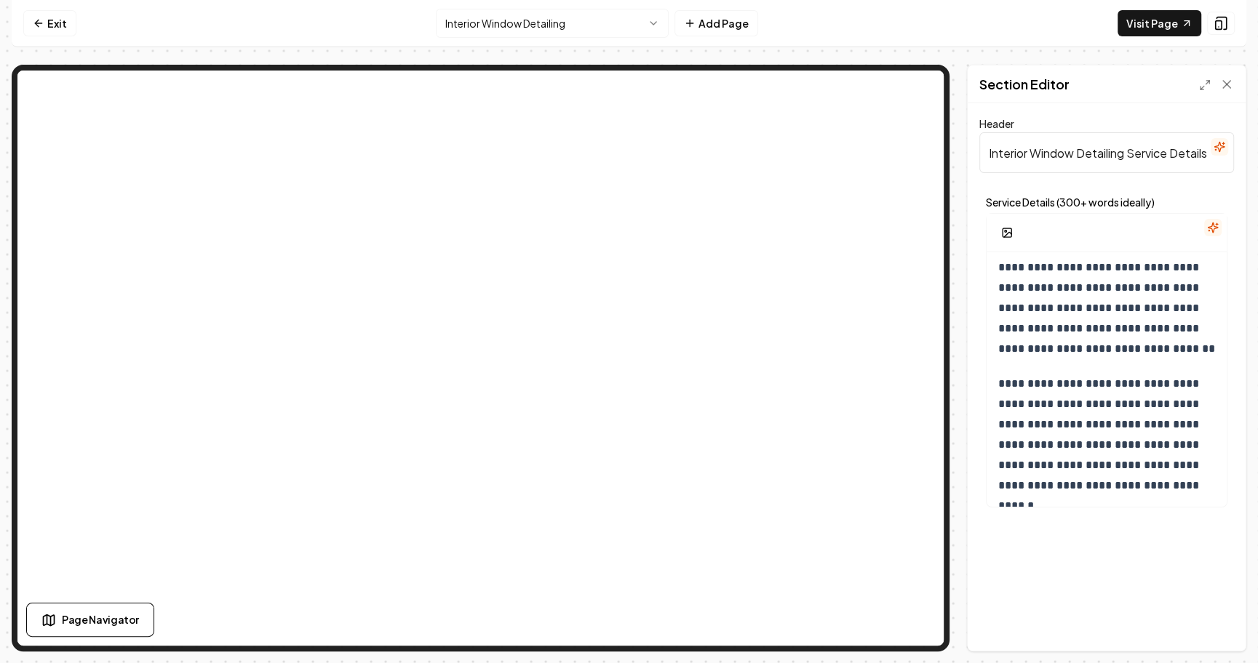
click at [537, 20] on html "**********" at bounding box center [629, 331] width 1258 height 663
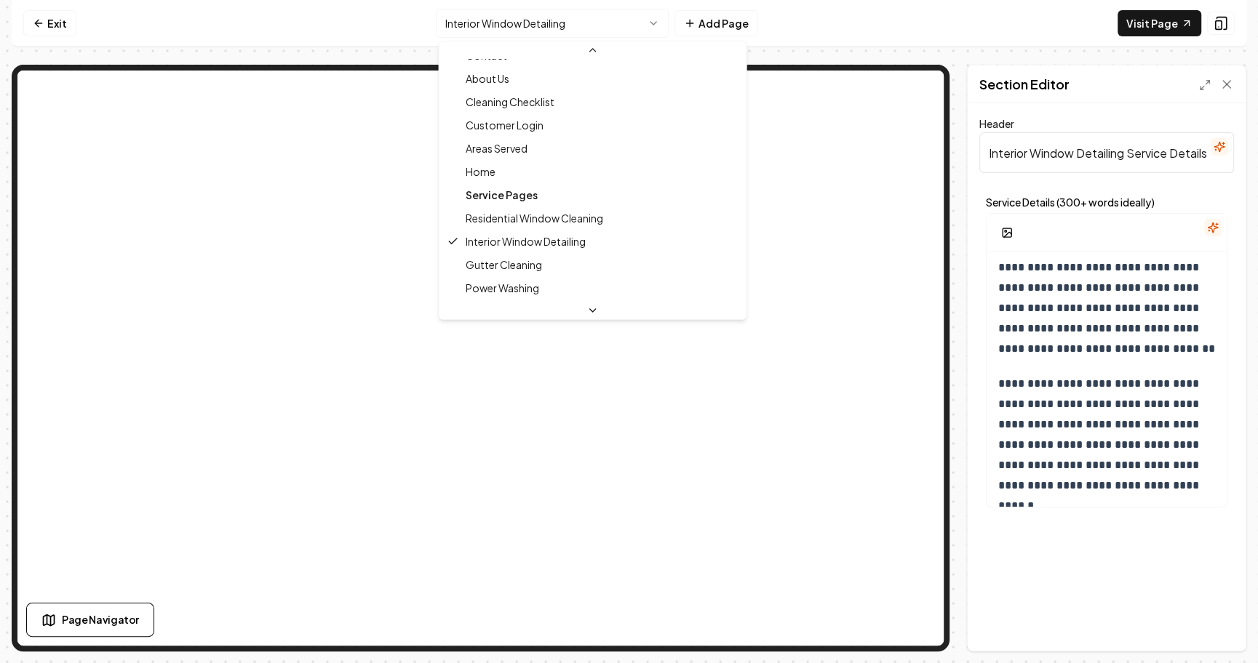
scroll to position [0, 0]
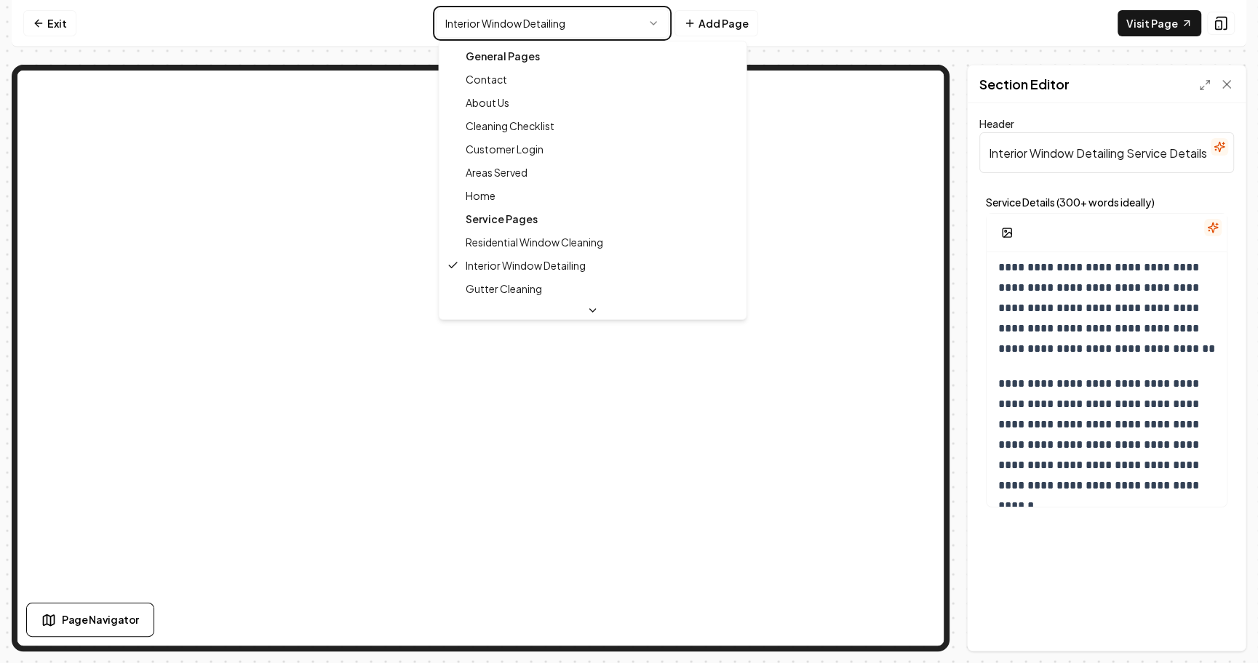
click at [550, 23] on html "**********" at bounding box center [629, 331] width 1258 height 663
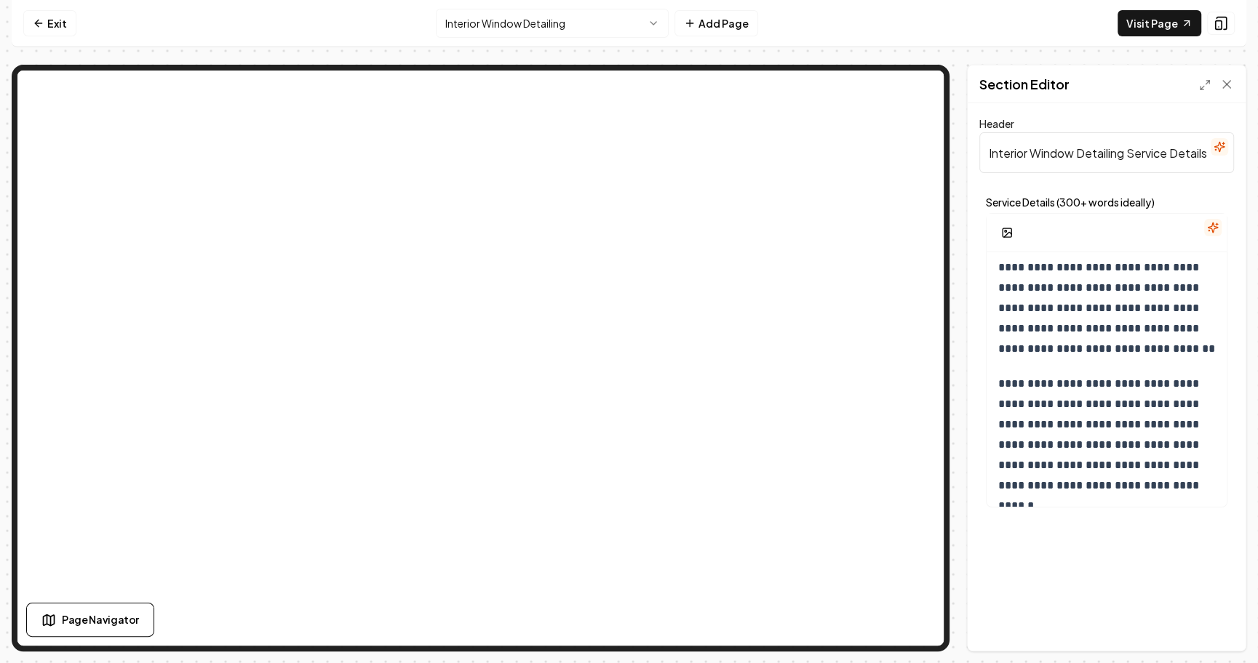
click at [550, 23] on html "**********" at bounding box center [629, 331] width 1258 height 663
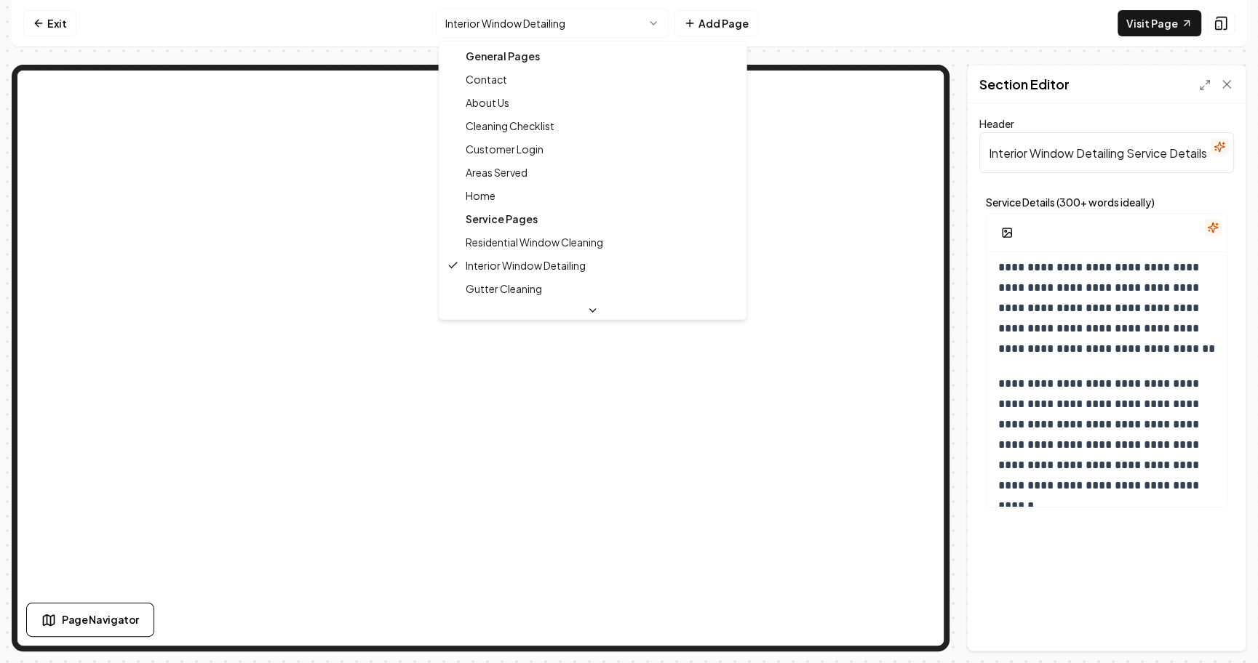
click at [510, 217] on div "Service Pages" at bounding box center [592, 218] width 301 height 23
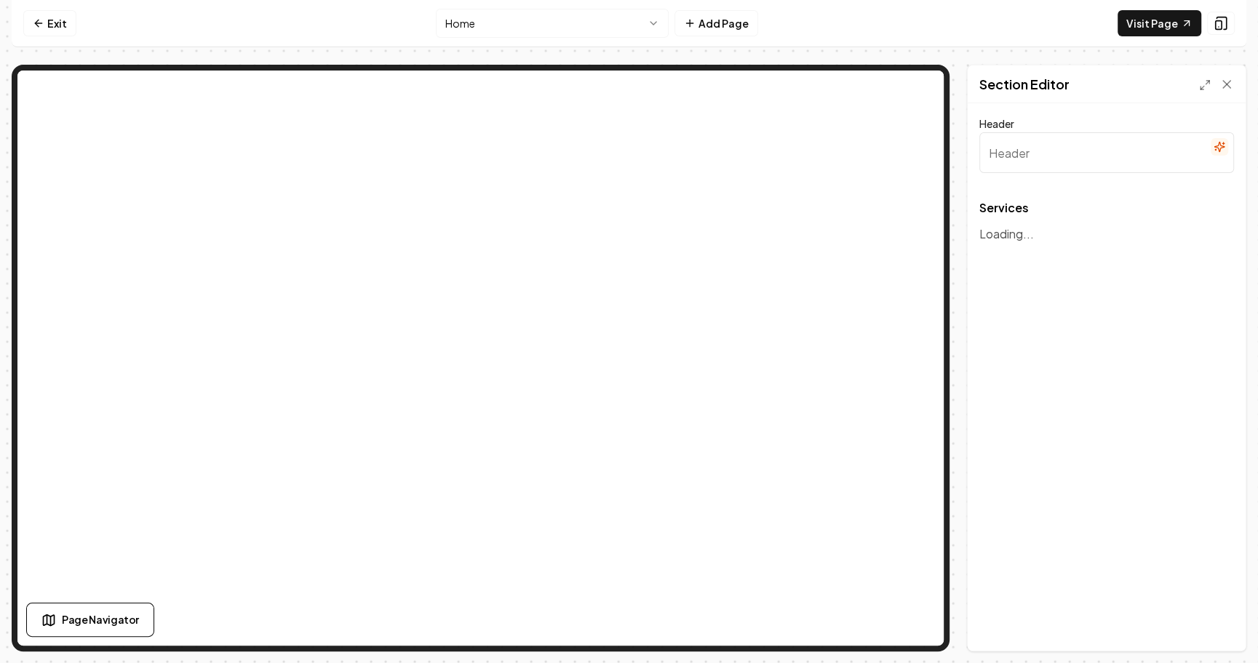
type input "Our Expert Cleaning Services"
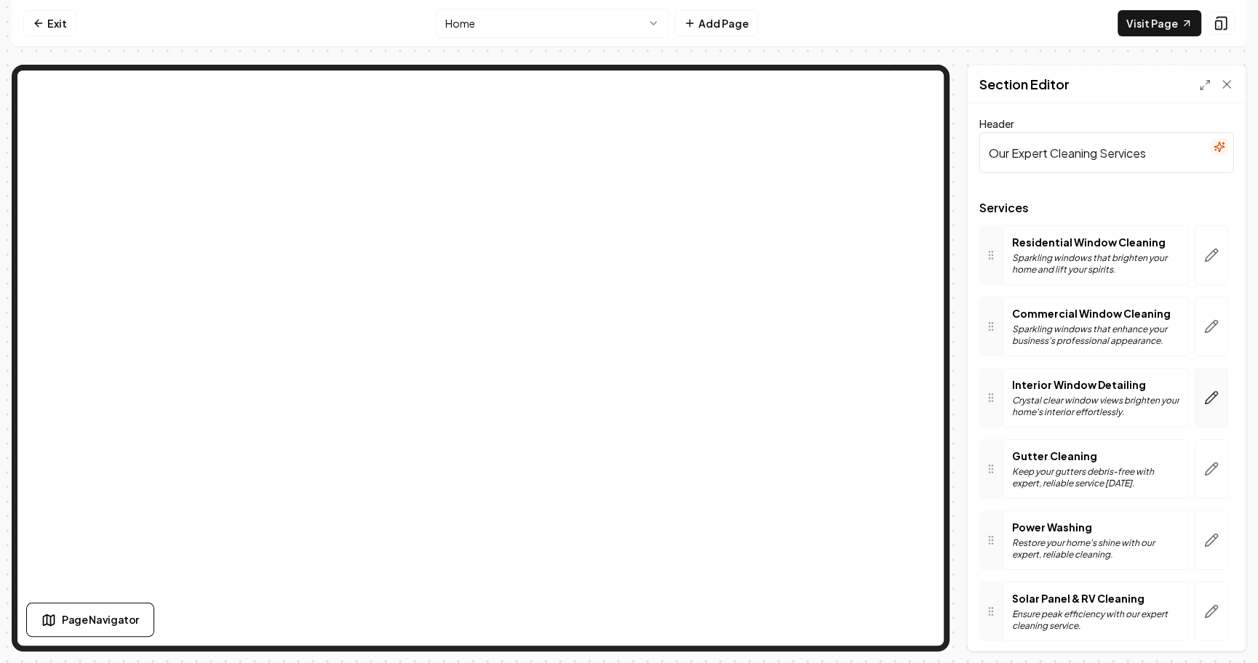
click at [1220, 396] on button "button" at bounding box center [1210, 398] width 33 height 60
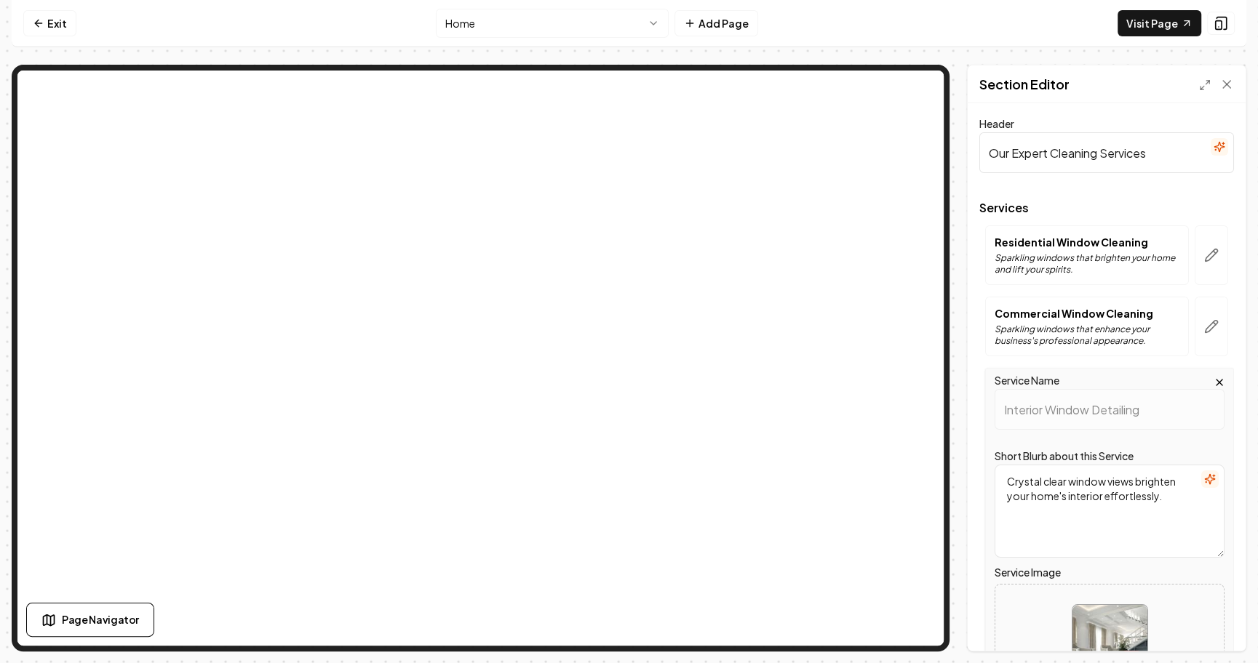
click at [1102, 330] on p "Sparkling windows that enhance your business's professional appearance." at bounding box center [1086, 335] width 185 height 23
click at [1156, 500] on textarea "Crystal clear window views brighten your home's interior effortlessly." at bounding box center [1109, 511] width 230 height 93
click at [1210, 477] on icon "button" at bounding box center [1210, 479] width 12 height 12
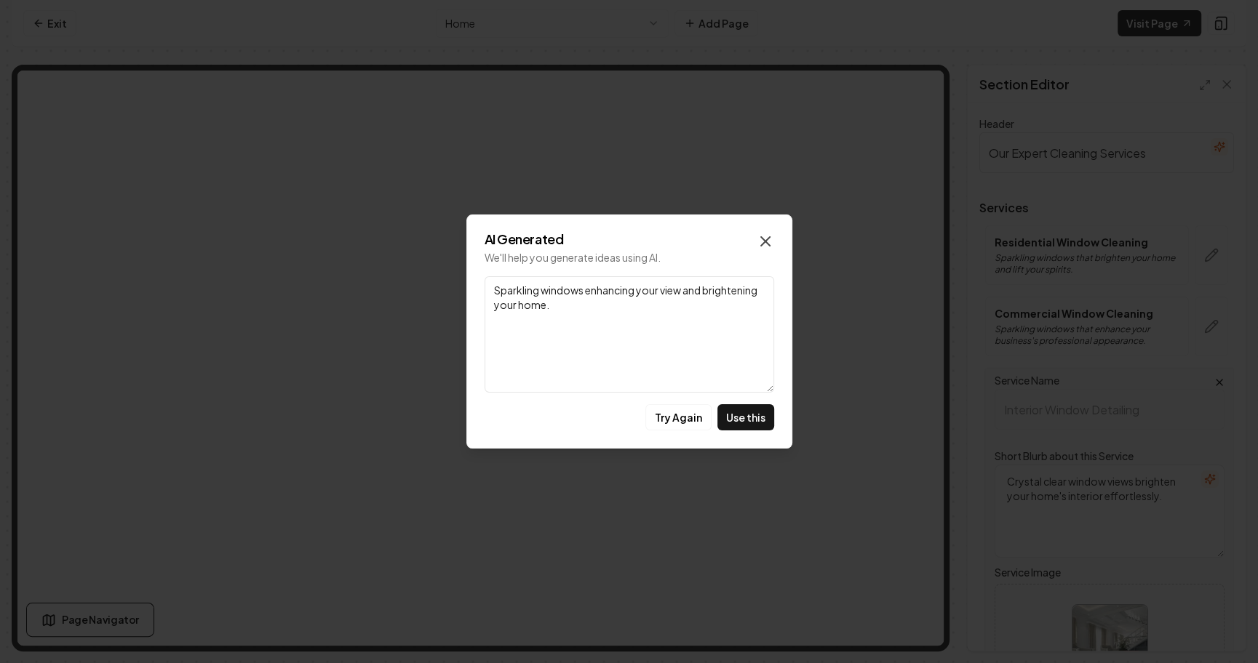
click at [767, 233] on icon "button" at bounding box center [764, 241] width 17 height 17
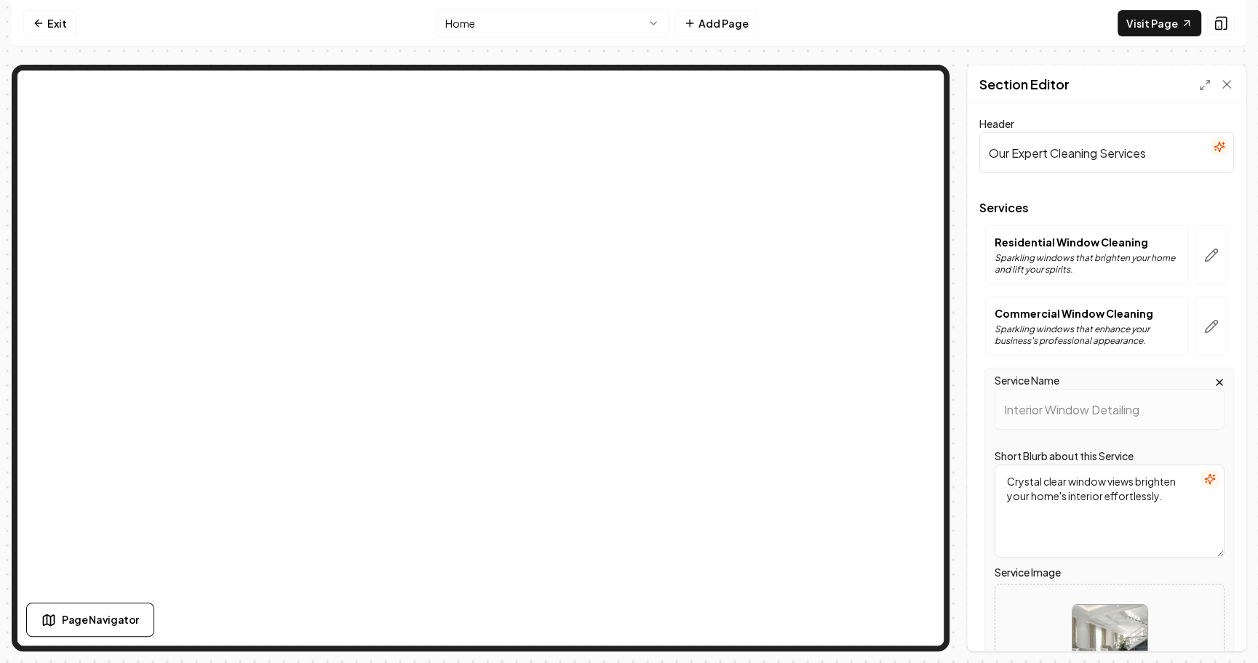
click at [1007, 477] on textarea "Crystal clear window views brighten your home's interior effortlessly." at bounding box center [1109, 511] width 230 height 93
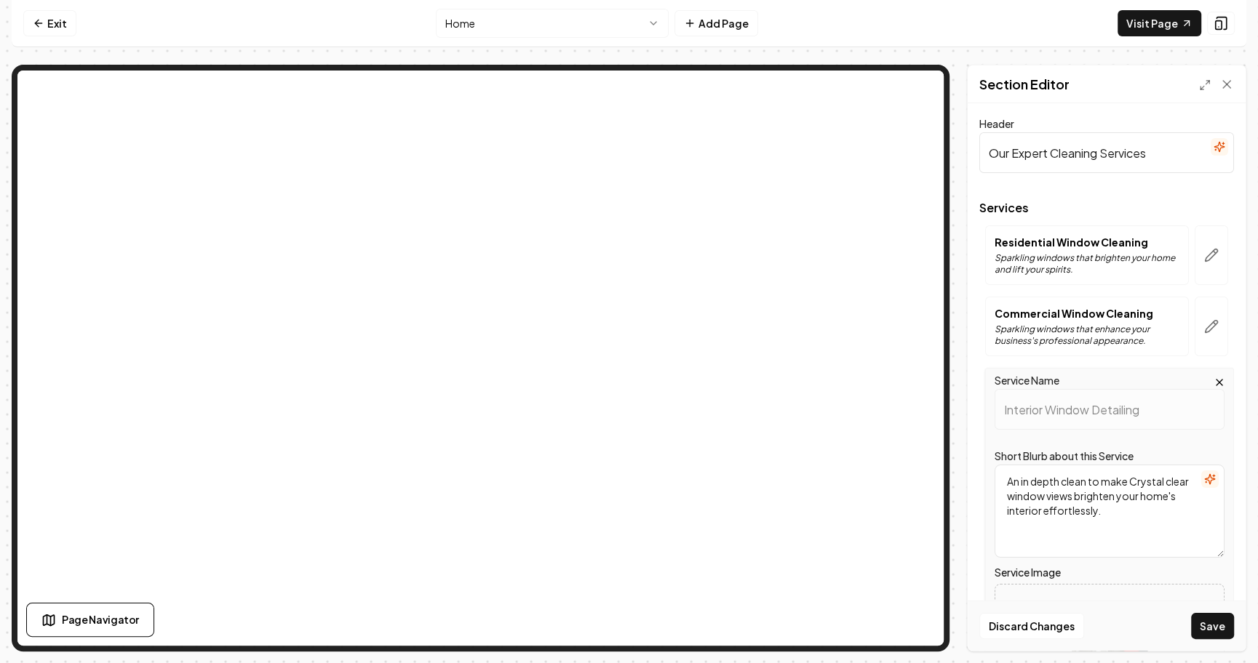
paste textarea "our interior window detailing ensures every pane, sill, and track is spotless. …"
click at [1012, 481] on textarea "our interior window detailing ensures every pane, sill, and track is spotless. …" at bounding box center [1109, 511] width 230 height 93
drag, startPoint x: 1151, startPoint y: 481, endPoint x: 941, endPoint y: 470, distance: 210.5
click at [919, 399] on div "Page Settings Section Editor Header Our Expert Cleaning Services Services Resid…" at bounding box center [629, 358] width 1234 height 587
drag, startPoint x: 1068, startPoint y: 497, endPoint x: 1157, endPoint y: 499, distance: 89.5
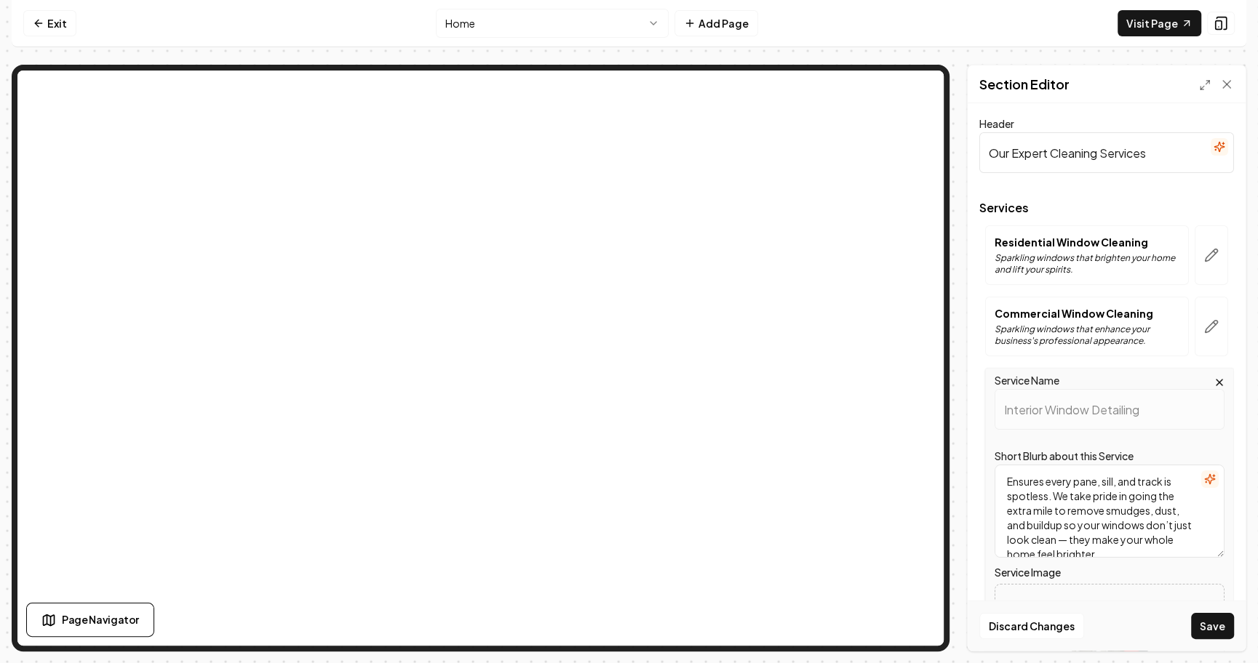
click at [1157, 499] on textarea "Ensures every pane, sill, and track is spotless. We take pride in going the ext…" at bounding box center [1109, 511] width 230 height 93
drag, startPoint x: 1178, startPoint y: 511, endPoint x: 1151, endPoint y: 495, distance: 30.7
click at [1151, 495] on textarea "Ensures every pane, sill, and track is spotless. We go the extra mile to remove…" at bounding box center [1109, 511] width 230 height 93
click at [1119, 484] on textarea "Ensures every pane, sill, and track is spotless. We go the extra mile so your w…" at bounding box center [1109, 511] width 230 height 93
click at [1125, 479] on textarea "Ensures every pane, sill, mirrior, and track is spotless. We go the extra mile …" at bounding box center [1109, 511] width 230 height 93
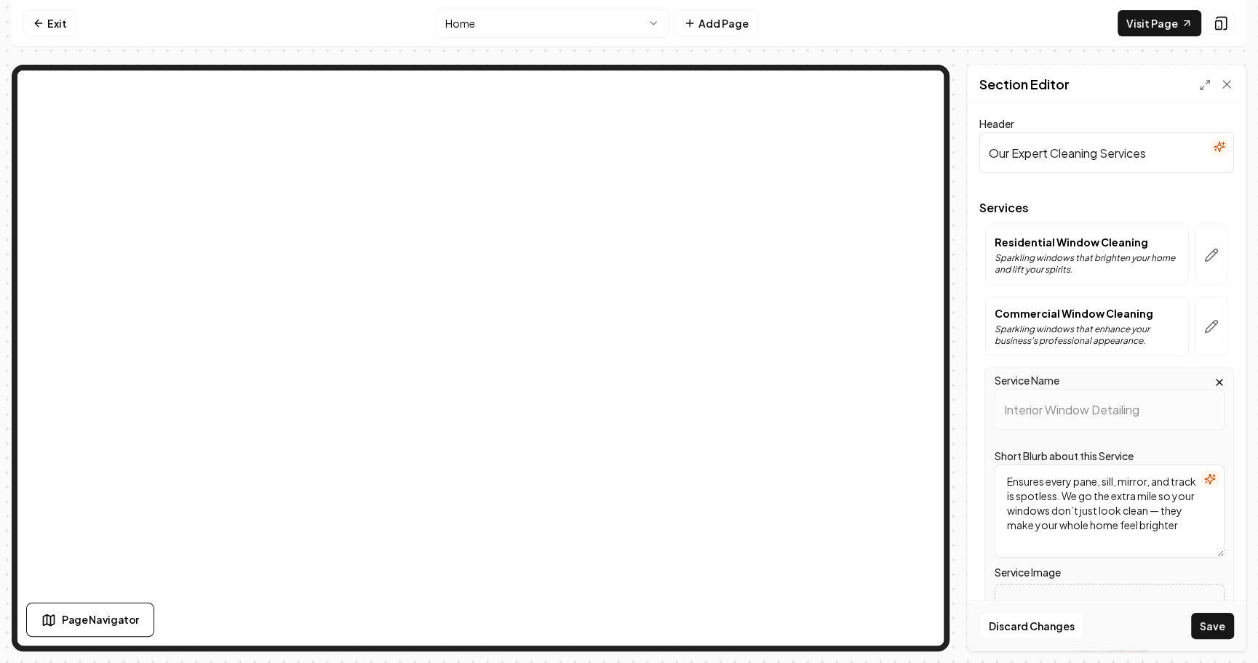
click at [1159, 529] on textarea "Ensures every pane, sill, mirror, and track is spotless. We go the extra mile s…" at bounding box center [1109, 511] width 230 height 93
type textarea "Ensures every pane, sill, mirror, and track is spotless. We go the extra mile s…"
click at [1216, 631] on button "Save" at bounding box center [1212, 626] width 43 height 26
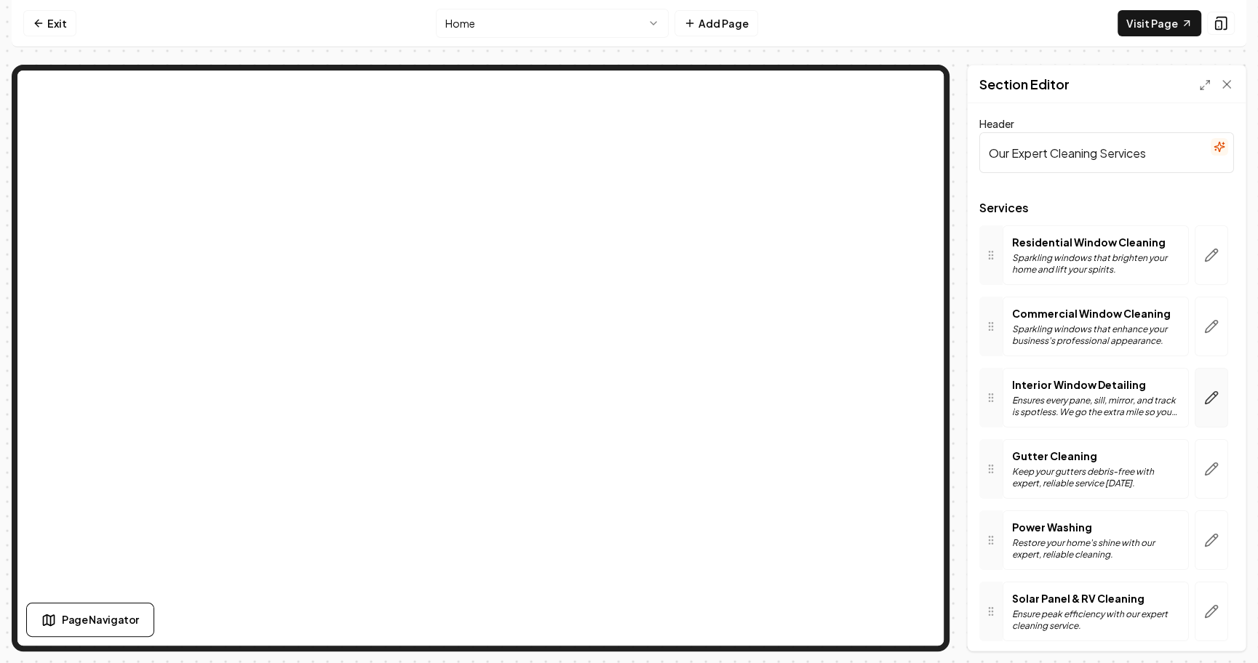
click at [1214, 405] on button "button" at bounding box center [1210, 398] width 33 height 60
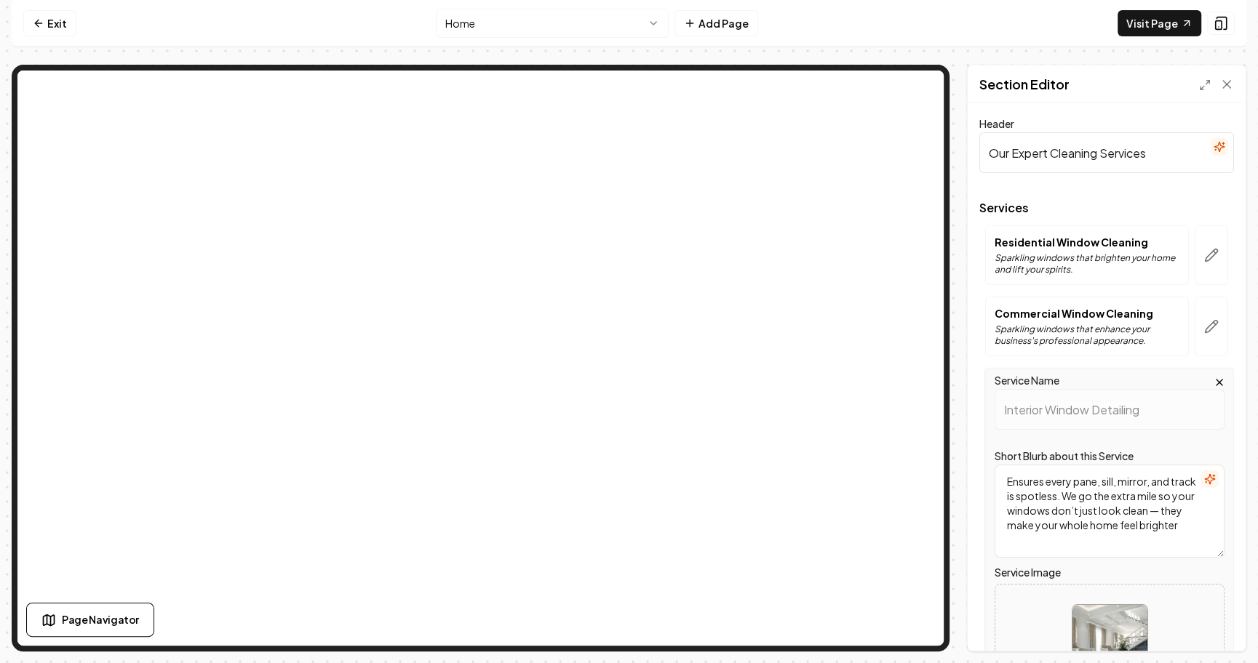
drag, startPoint x: 1063, startPoint y: 497, endPoint x: 972, endPoint y: 452, distance: 101.8
click at [972, 452] on div "Header Our Expert Cleaning Services Services Residential Window Cleaning Sparkl…" at bounding box center [1106, 377] width 278 height 548
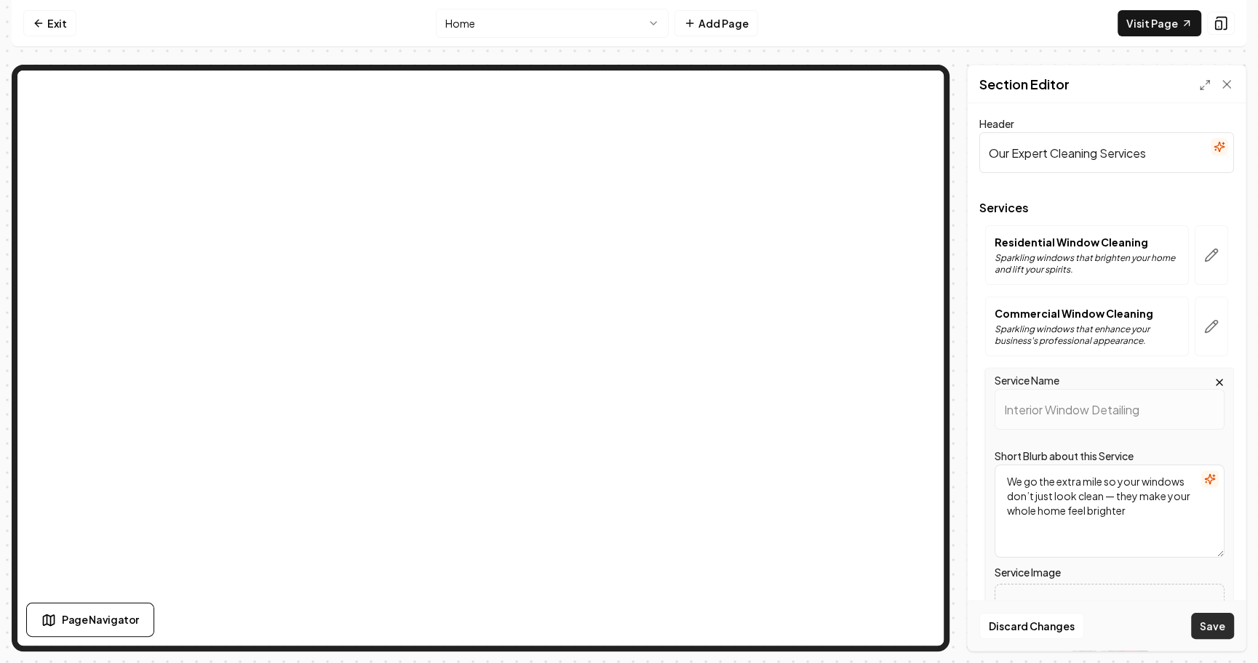
type textarea "We go the extra mile so your windows don’t just look clean — they make your who…"
click at [1214, 616] on button "Save" at bounding box center [1212, 626] width 43 height 26
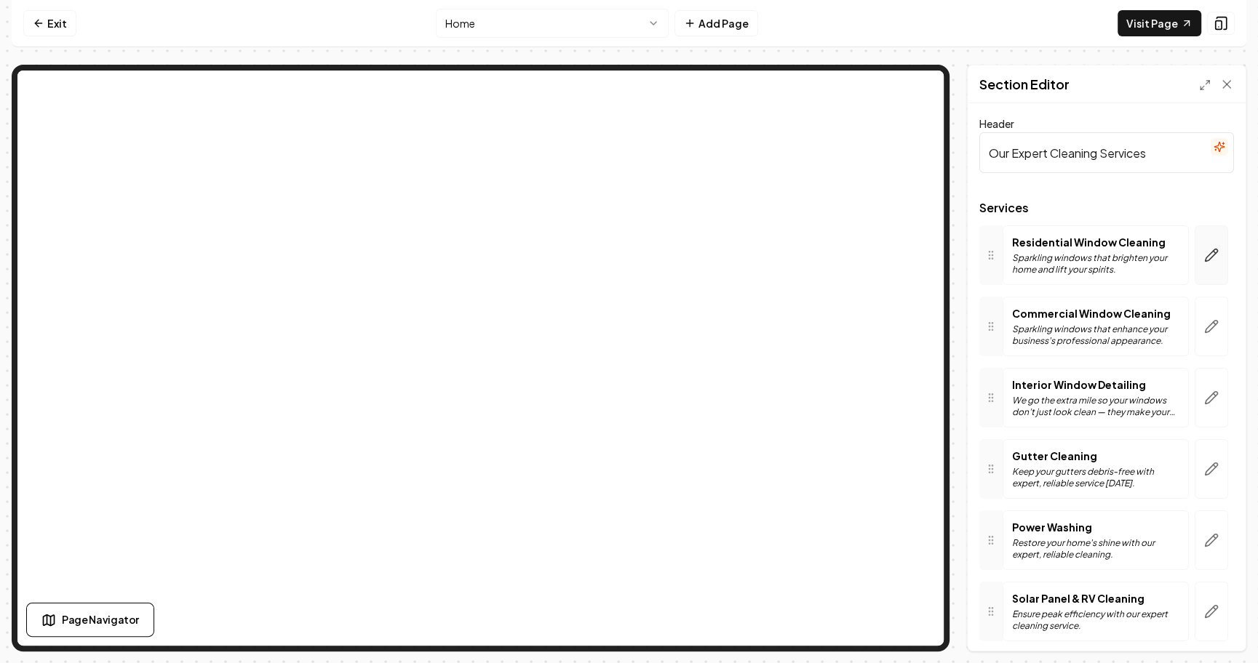
click at [1210, 246] on button "button" at bounding box center [1210, 255] width 33 height 60
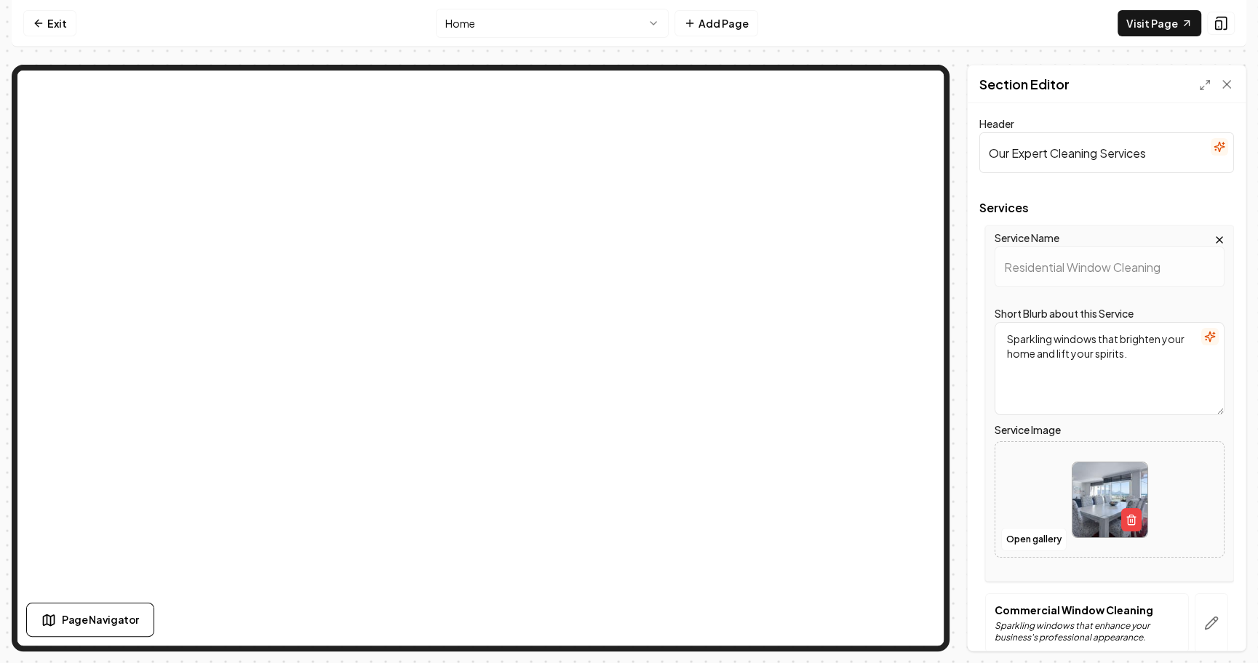
drag, startPoint x: 1002, startPoint y: 336, endPoint x: 1164, endPoint y: 361, distance: 163.4
click at [1164, 361] on textarea "Sparkling windows that brighten your home and lift your spirits." at bounding box center [1109, 368] width 230 height 93
paste textarea "Flawless windows that refresh your home and elevate your space"
drag, startPoint x: 1049, startPoint y: 338, endPoint x: 940, endPoint y: 337, distance: 109.1
click at [848, 259] on div "Page Settings Section Editor Header Our Expert Cleaning Services Services Servi…" at bounding box center [629, 358] width 1234 height 587
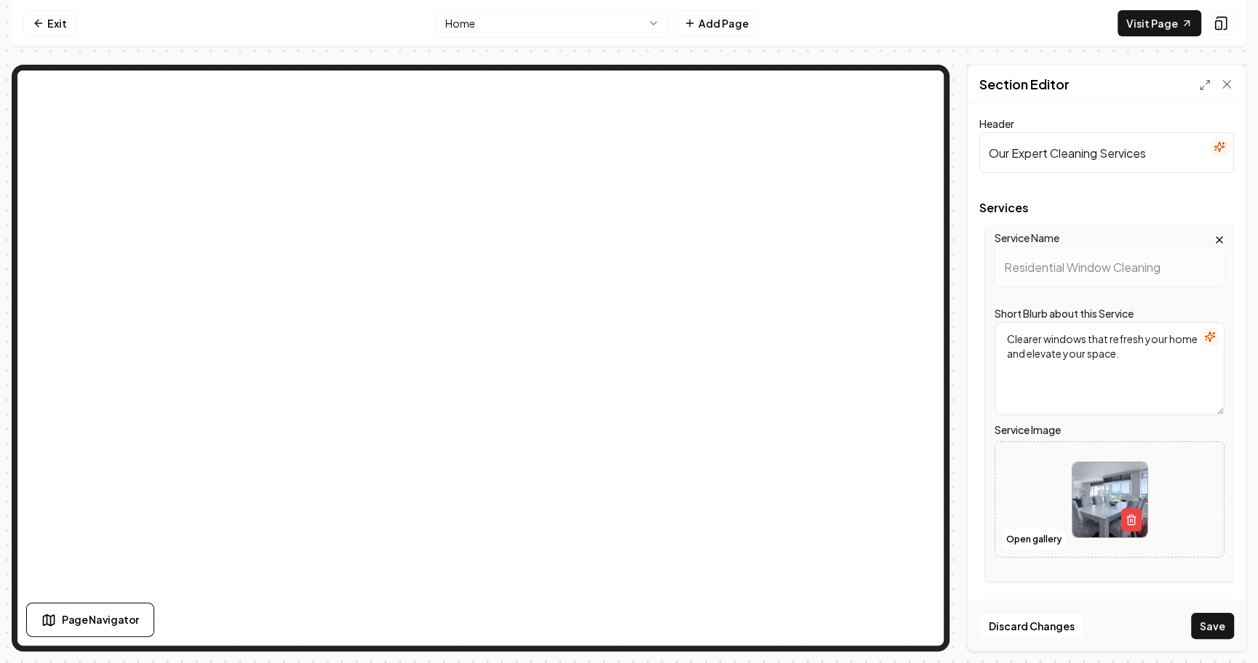
click at [1143, 341] on textarea "Clearer windows that refresh your home and elevate your space." at bounding box center [1109, 368] width 230 height 93
click at [1060, 357] on textarea "Clearer windows that elevate your home and elevate your space." at bounding box center [1109, 368] width 230 height 93
click at [1083, 354] on textarea "Clearer windows that elevate your home and your space." at bounding box center [1109, 368] width 230 height 93
type textarea "Clearer windows that elevate your home and your view."
click at [1209, 627] on button "Save" at bounding box center [1212, 626] width 43 height 26
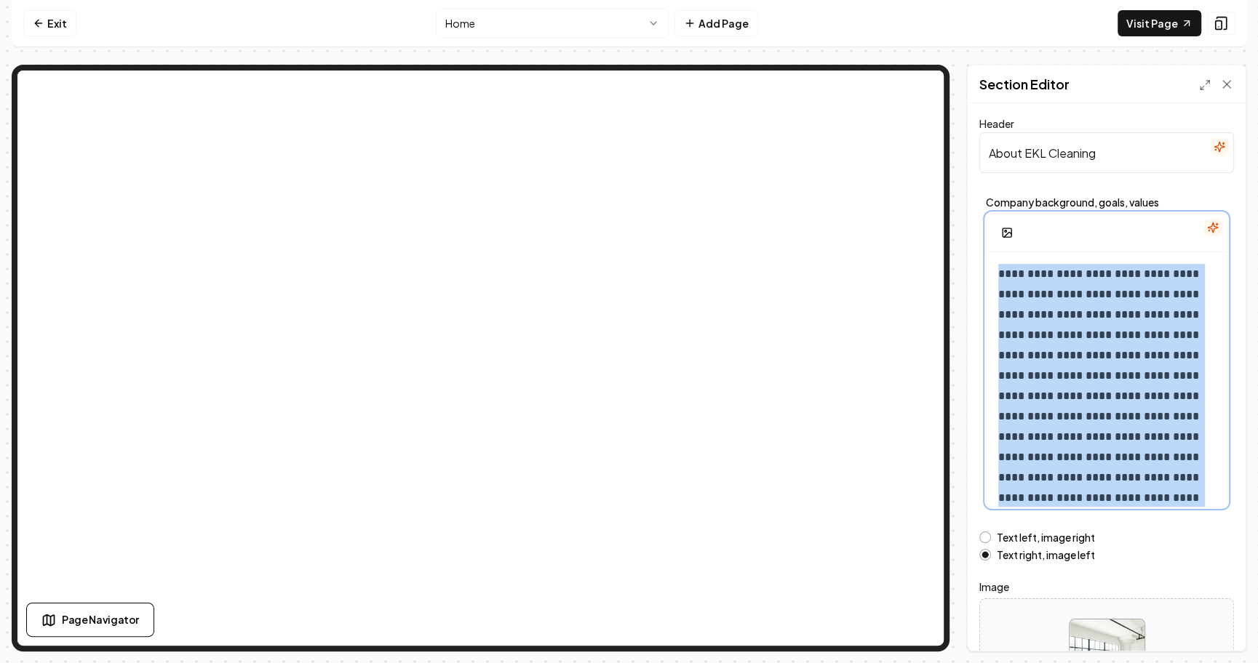
scroll to position [53, 0]
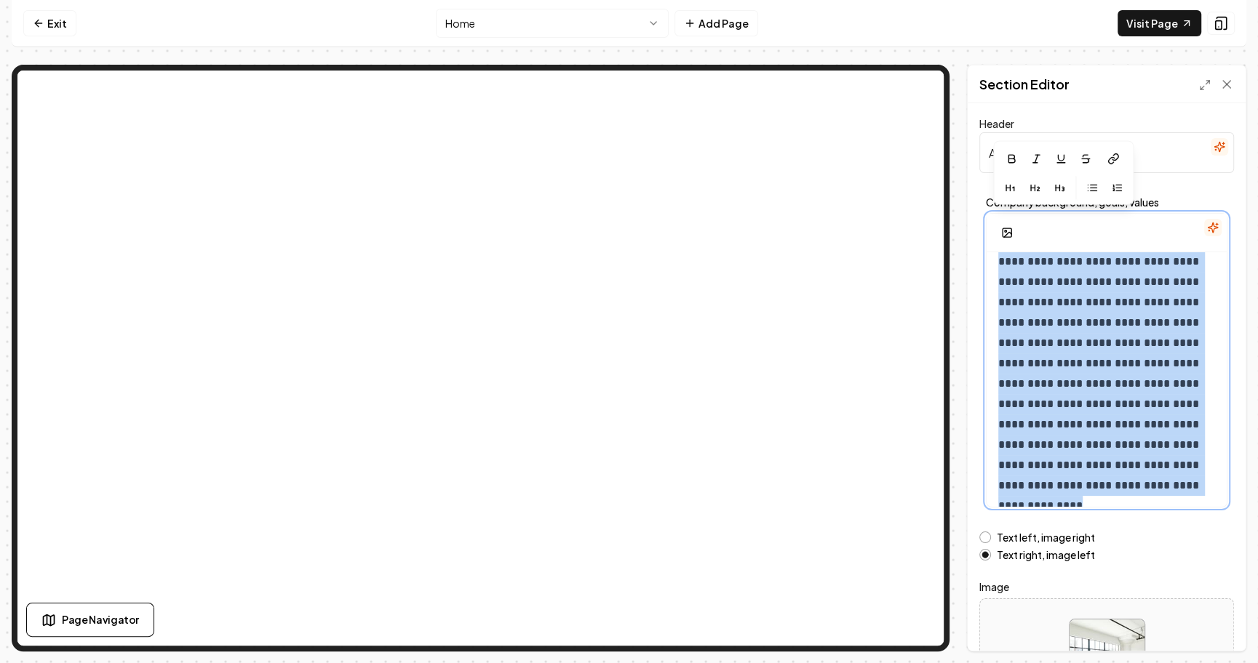
drag, startPoint x: 995, startPoint y: 271, endPoint x: 1211, endPoint y: 577, distance: 374.7
click at [1211, 577] on form "**********" at bounding box center [1106, 415] width 255 height 600
copy p "**********"
click at [1120, 357] on p "**********" at bounding box center [1107, 353] width 218 height 285
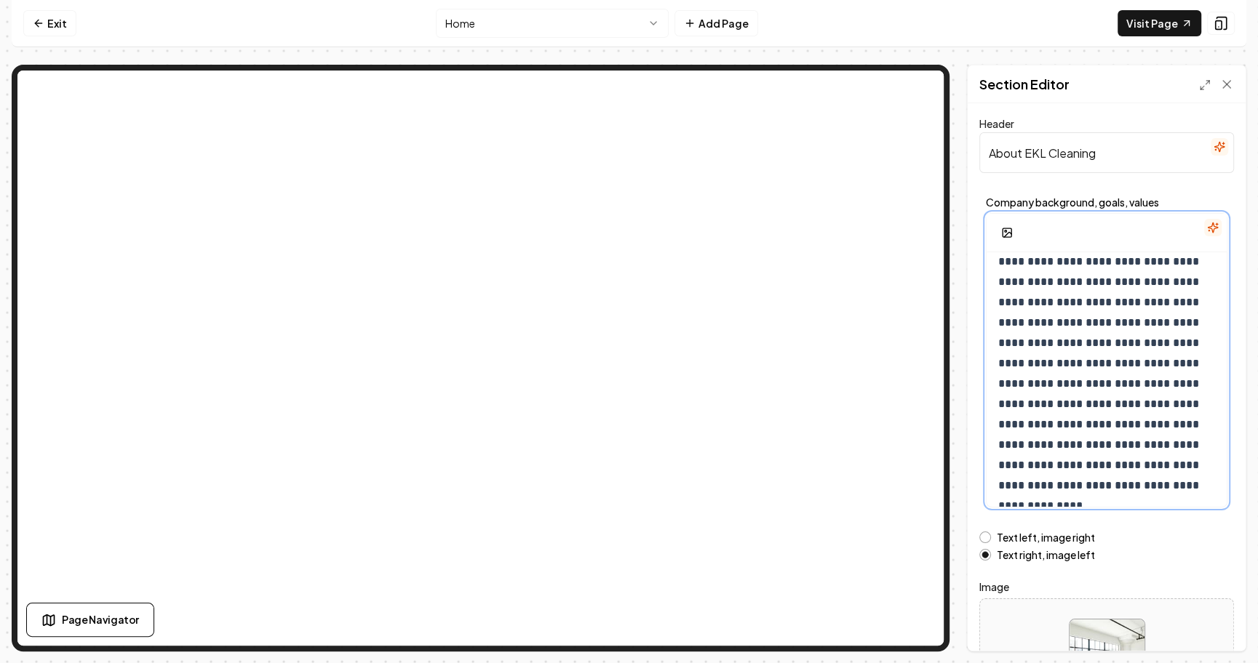
click at [1052, 344] on p "**********" at bounding box center [1107, 353] width 218 height 285
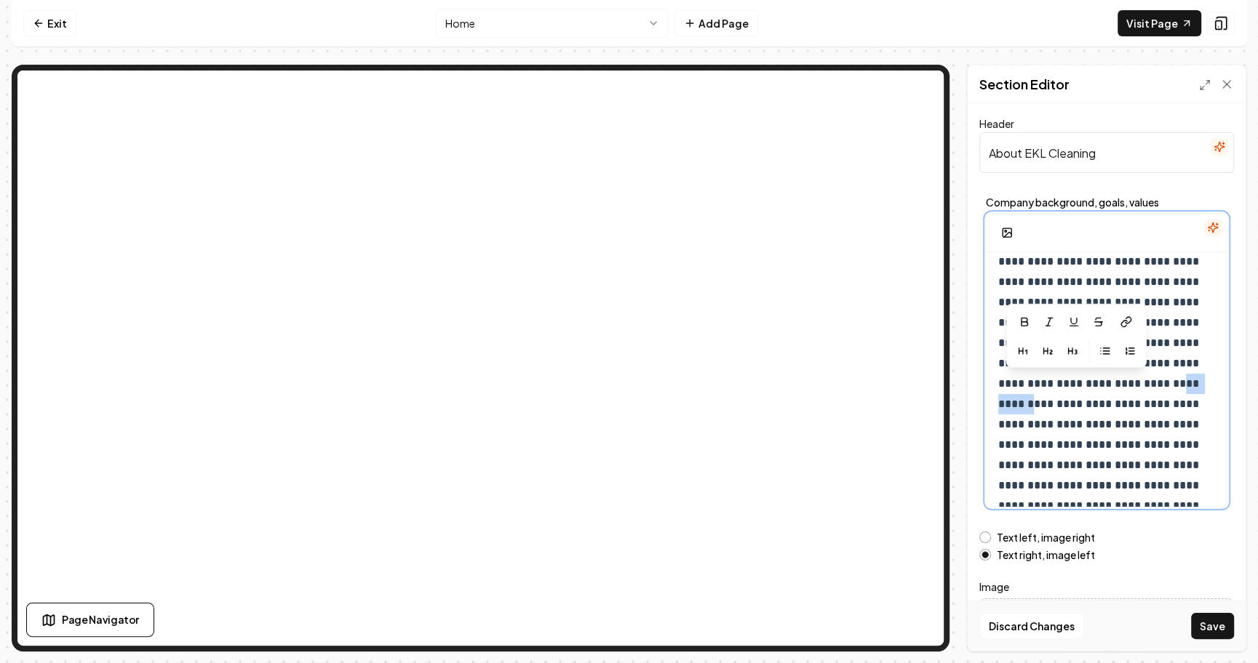
drag, startPoint x: 1050, startPoint y: 385, endPoint x: 1104, endPoint y: 385, distance: 53.8
click at [1104, 385] on p "**********" at bounding box center [1107, 425] width 218 height 428
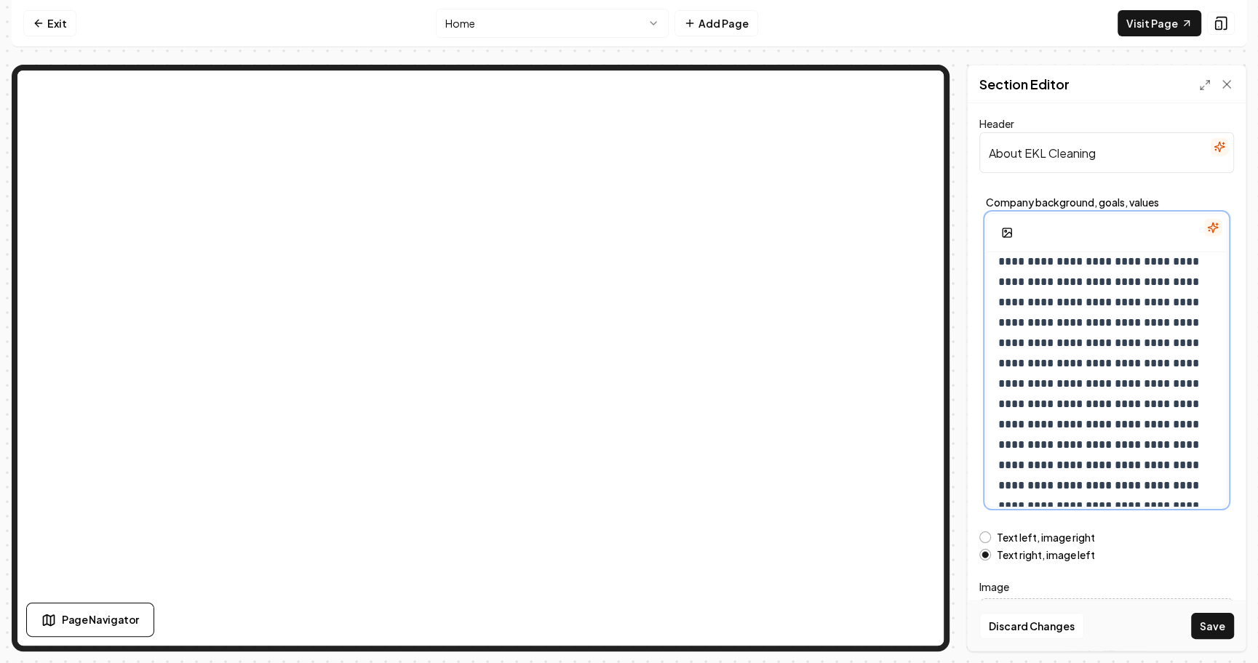
scroll to position [63, 0]
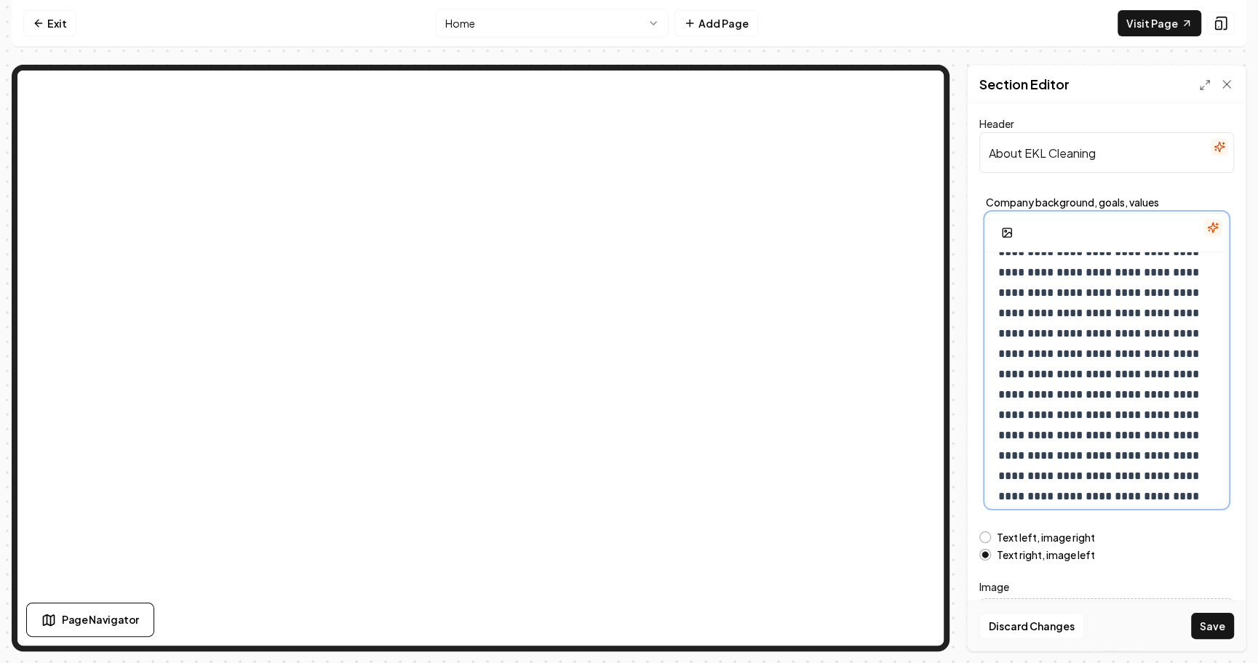
click at [1084, 418] on p "**********" at bounding box center [1107, 404] width 218 height 407
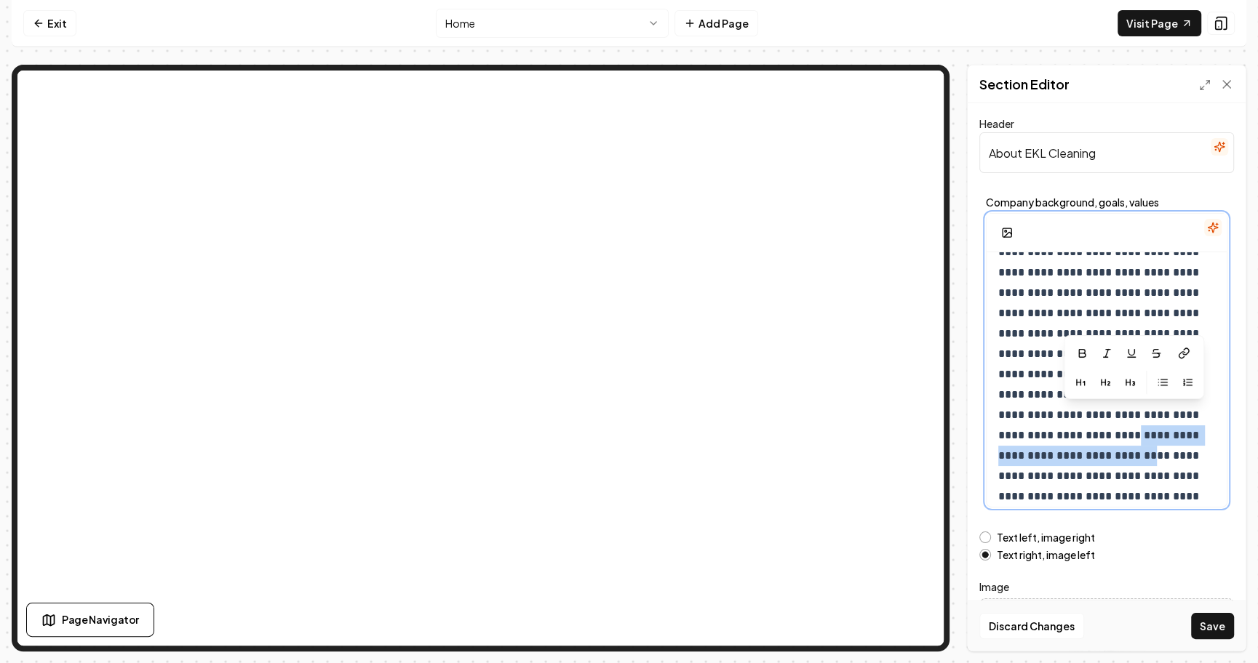
drag, startPoint x: 1135, startPoint y: 417, endPoint x: 1130, endPoint y: 430, distance: 14.3
click at [1130, 430] on p "**********" at bounding box center [1107, 404] width 218 height 407
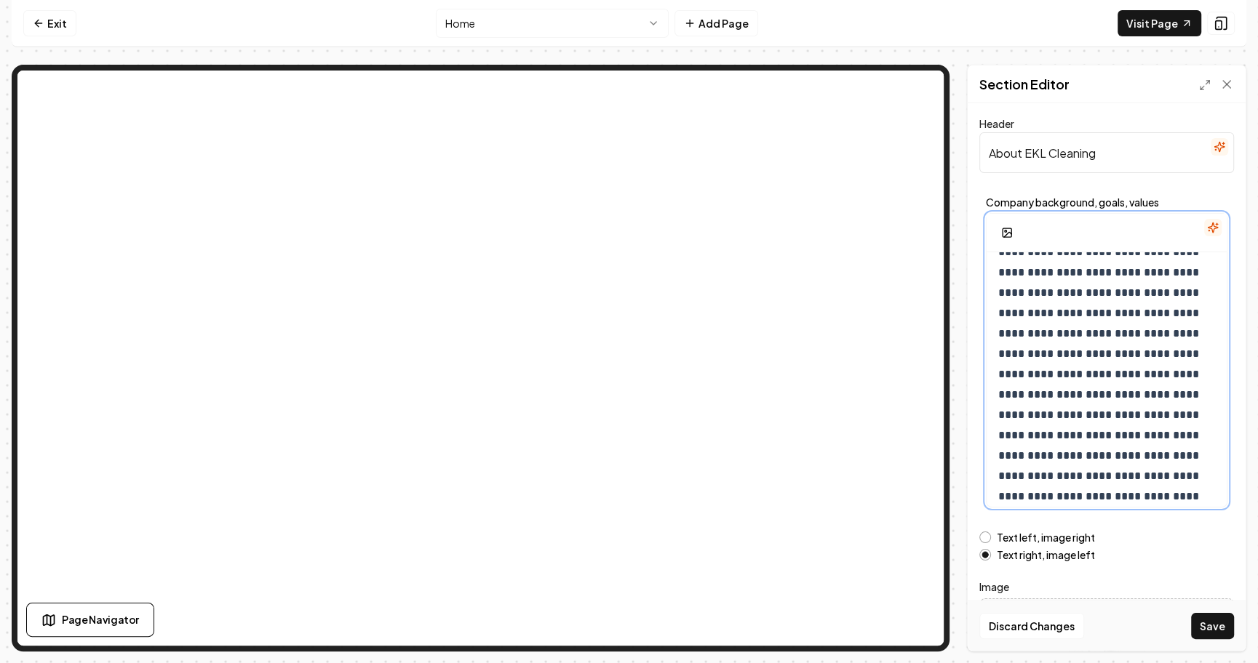
click at [1092, 439] on p "**********" at bounding box center [1107, 394] width 218 height 387
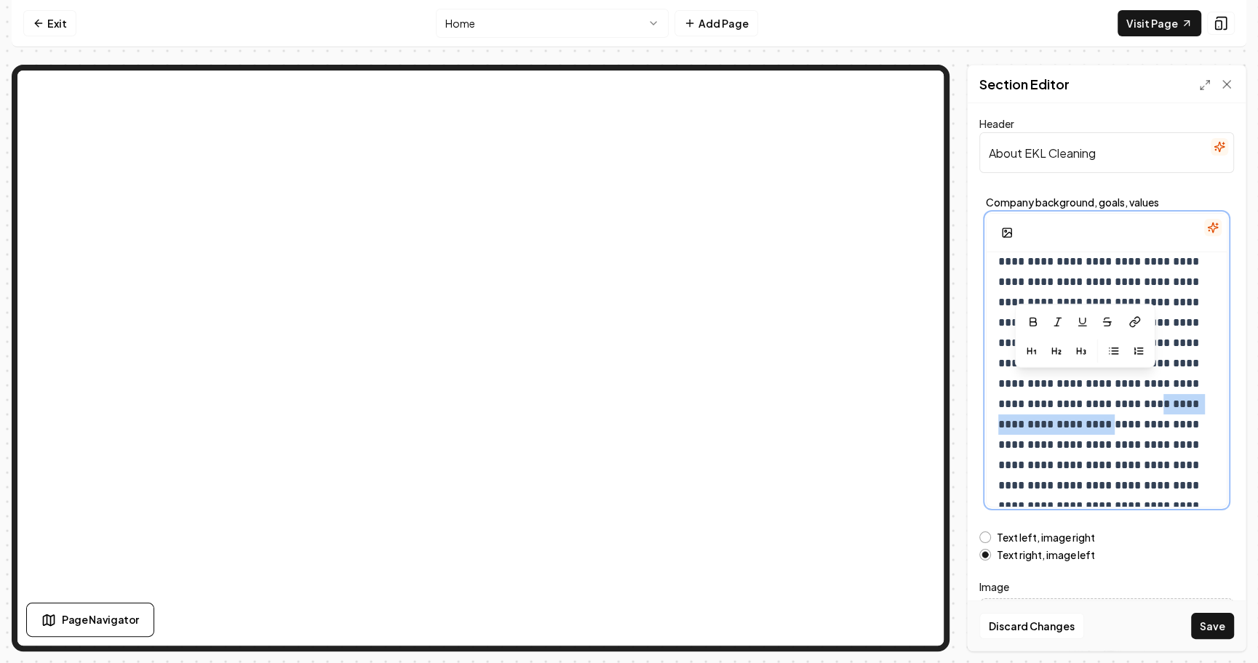
drag, startPoint x: 1113, startPoint y: 382, endPoint x: 1054, endPoint y: 405, distance: 63.3
click at [1054, 405] on p "**********" at bounding box center [1107, 302] width 218 height 387
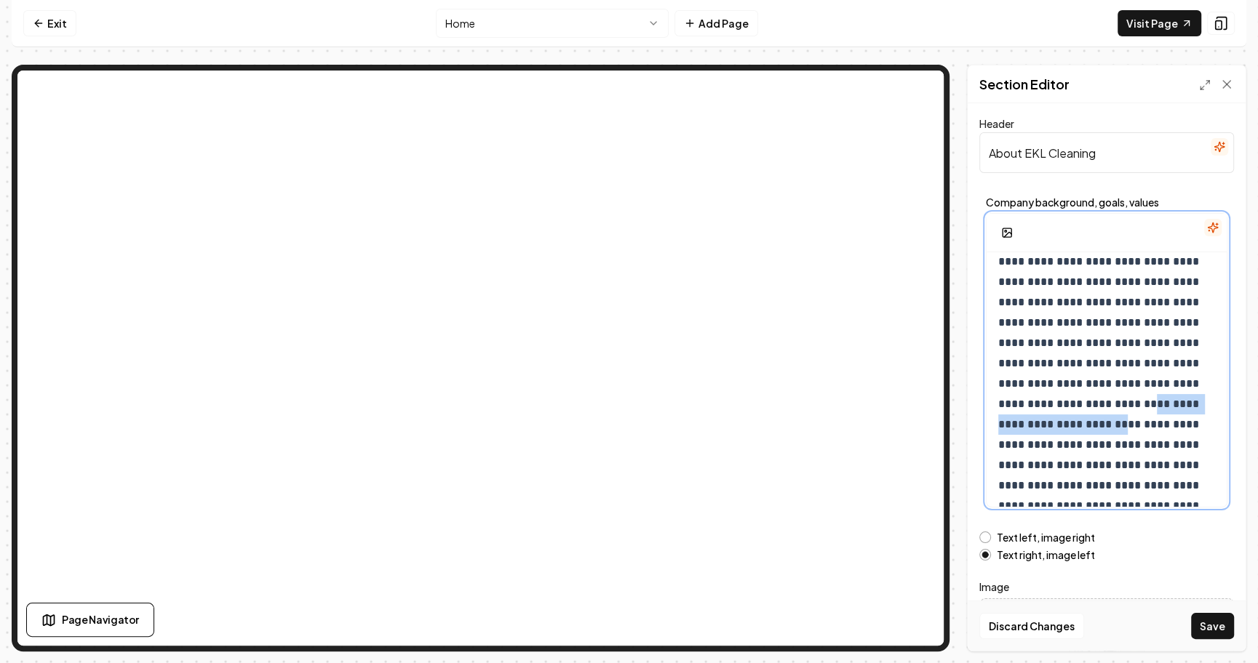
drag, startPoint x: 1110, startPoint y: 385, endPoint x: 1062, endPoint y: 399, distance: 50.2
click at [1062, 399] on p "**********" at bounding box center [1107, 302] width 218 height 387
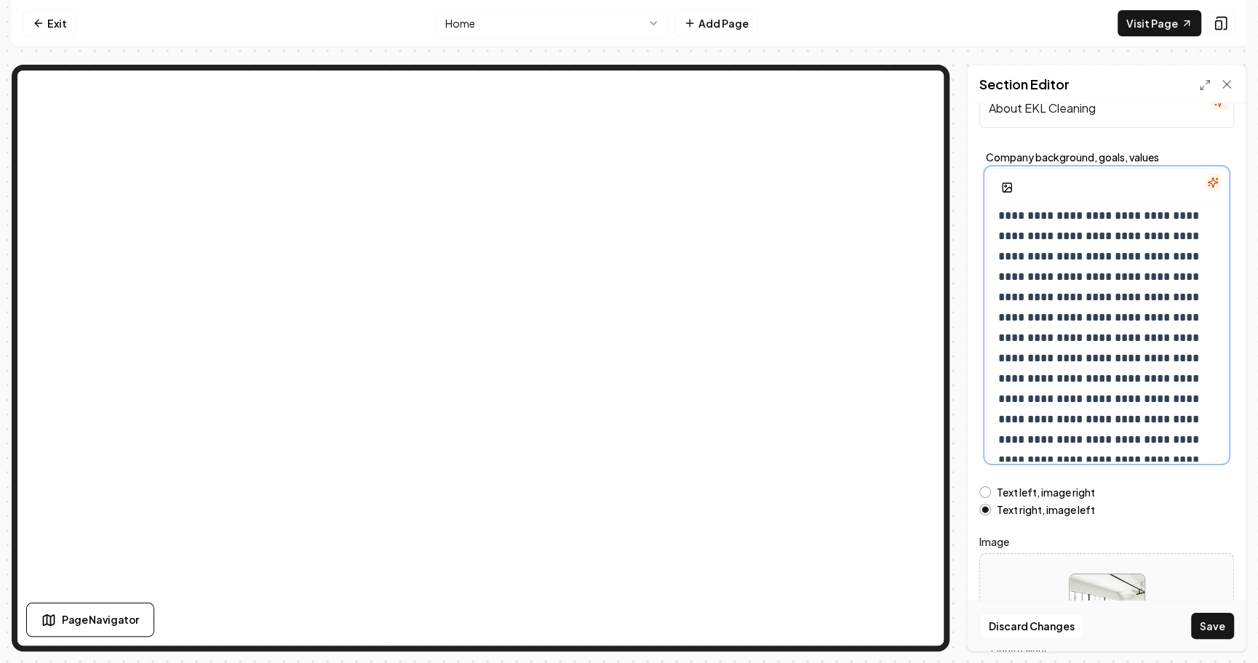
scroll to position [0, 0]
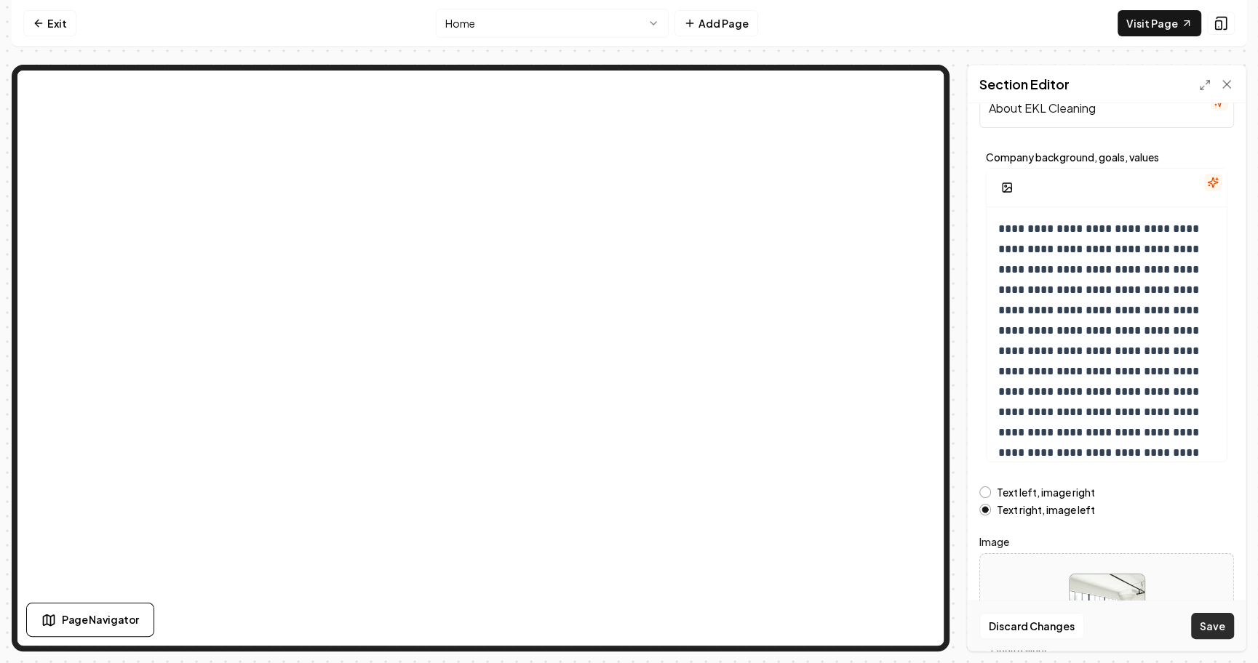
click at [1212, 631] on button "Save" at bounding box center [1212, 626] width 43 height 26
